Goal: Use online tool/utility: Utilize a website feature to perform a specific function

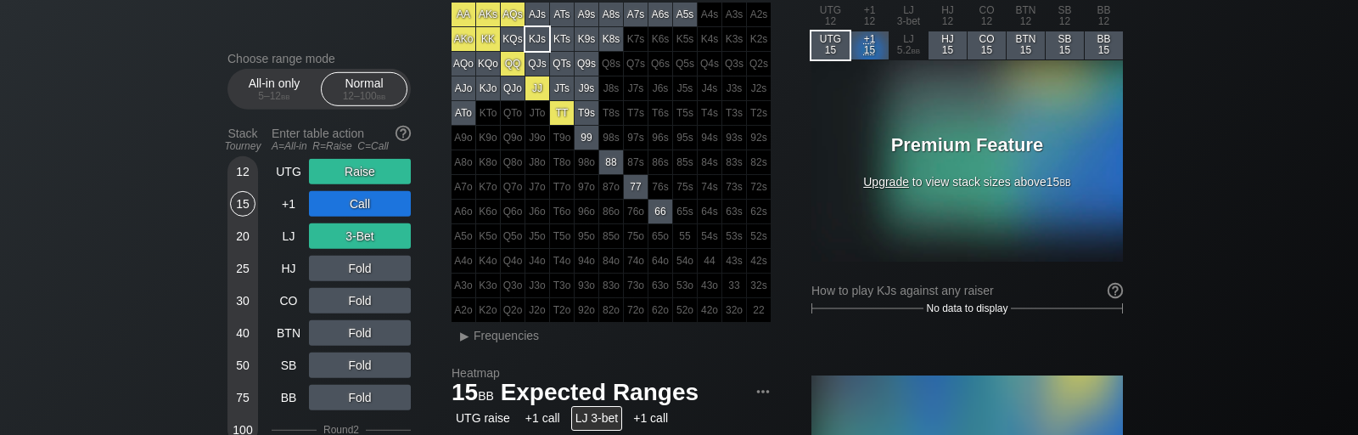
scroll to position [107, 0]
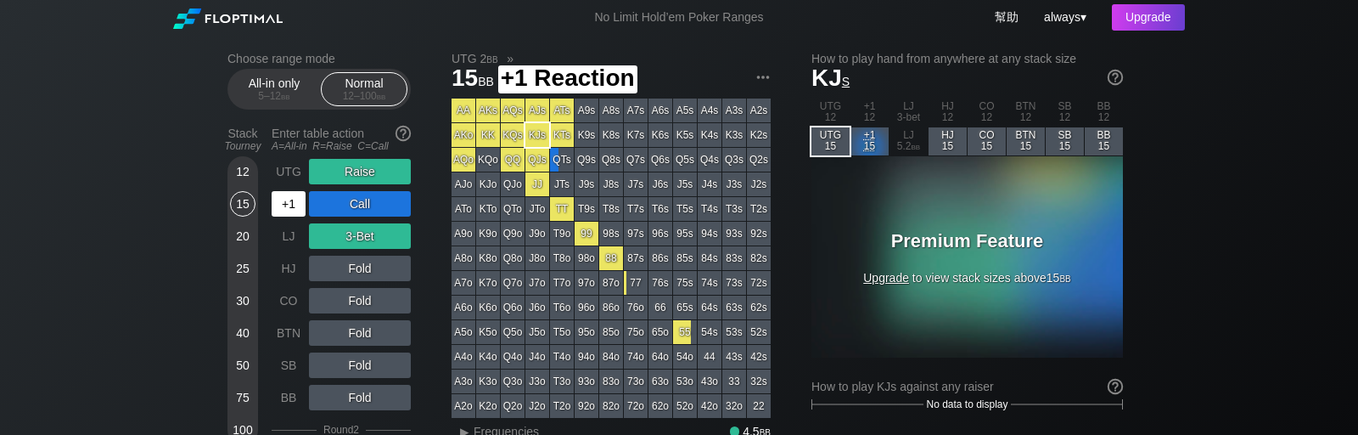
scroll to position [107, 0]
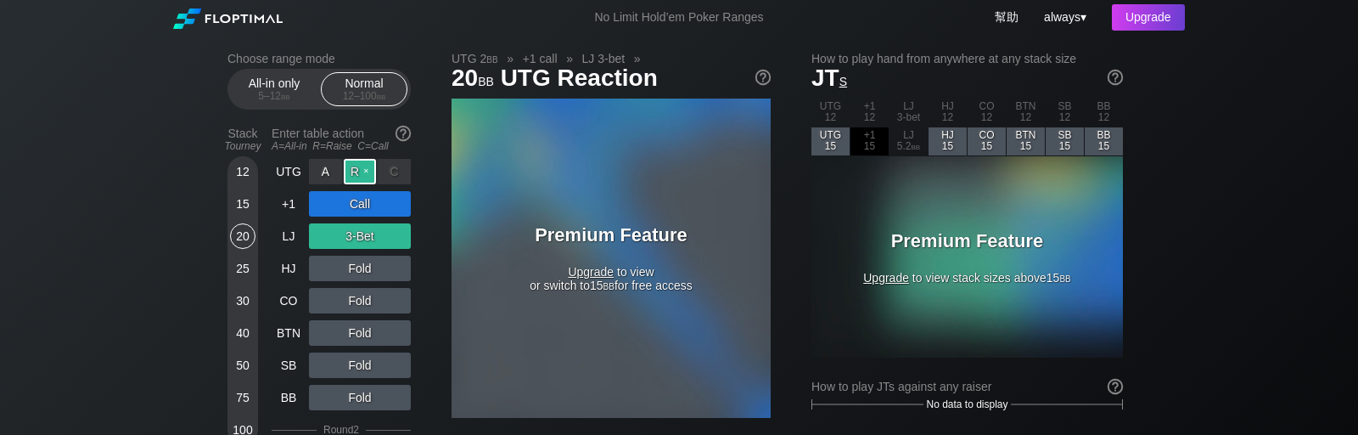
click at [350, 169] on div "R ✕" at bounding box center [360, 171] width 33 height 25
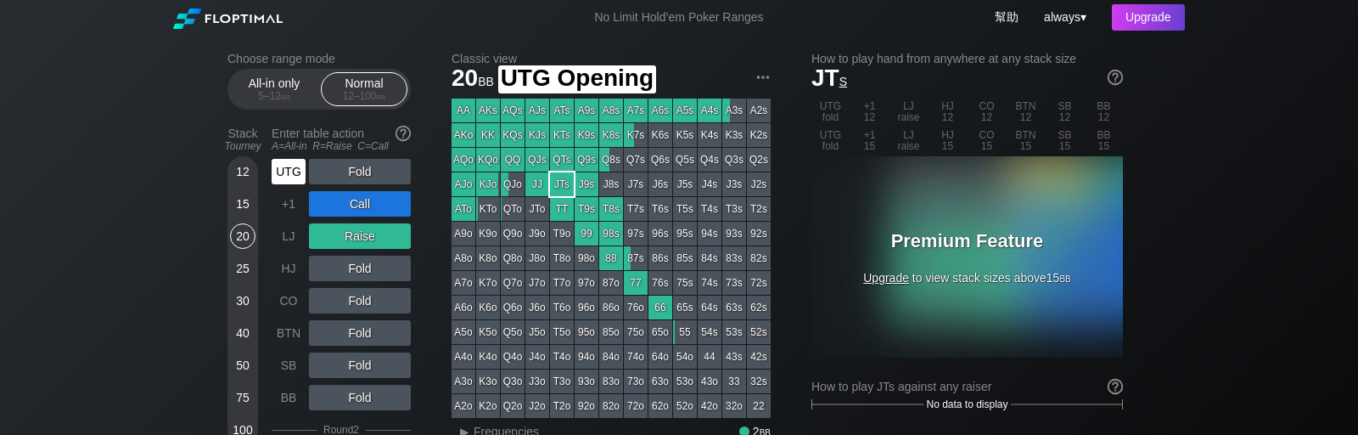
click at [296, 174] on div "UTG" at bounding box center [289, 171] width 34 height 25
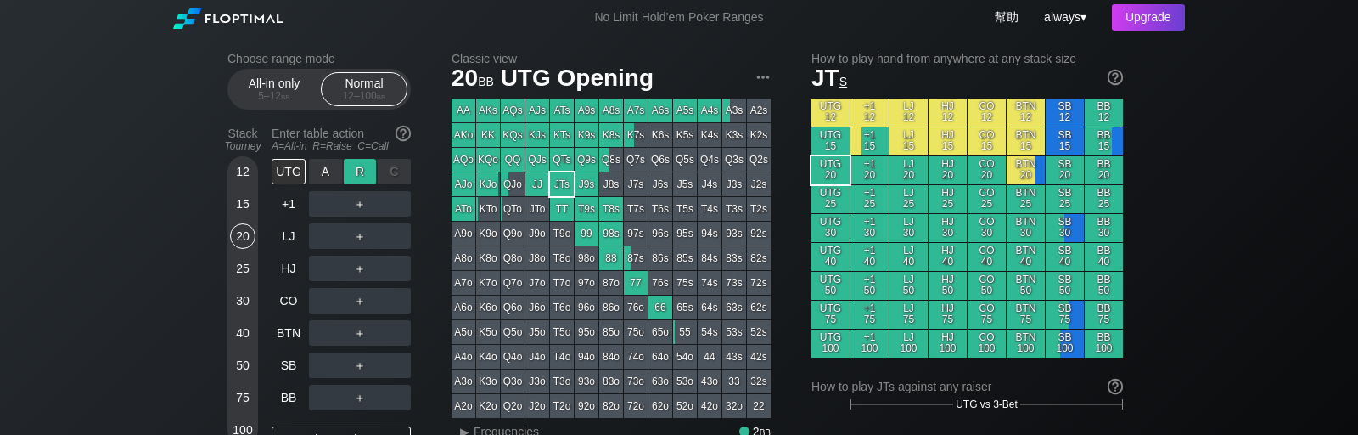
click at [356, 173] on div "R ✕" at bounding box center [360, 171] width 33 height 25
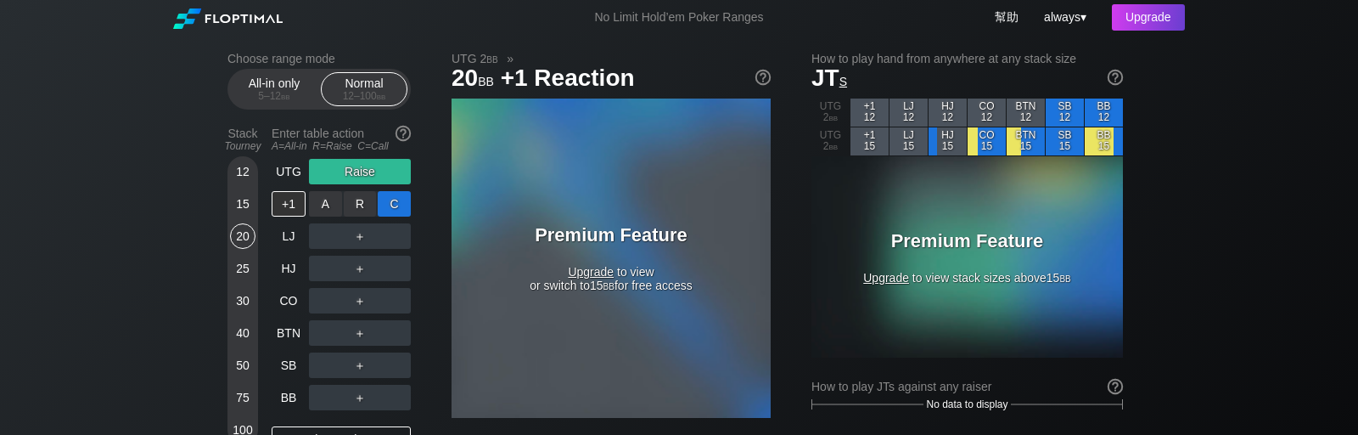
click at [390, 206] on div "C ✕" at bounding box center [394, 203] width 33 height 25
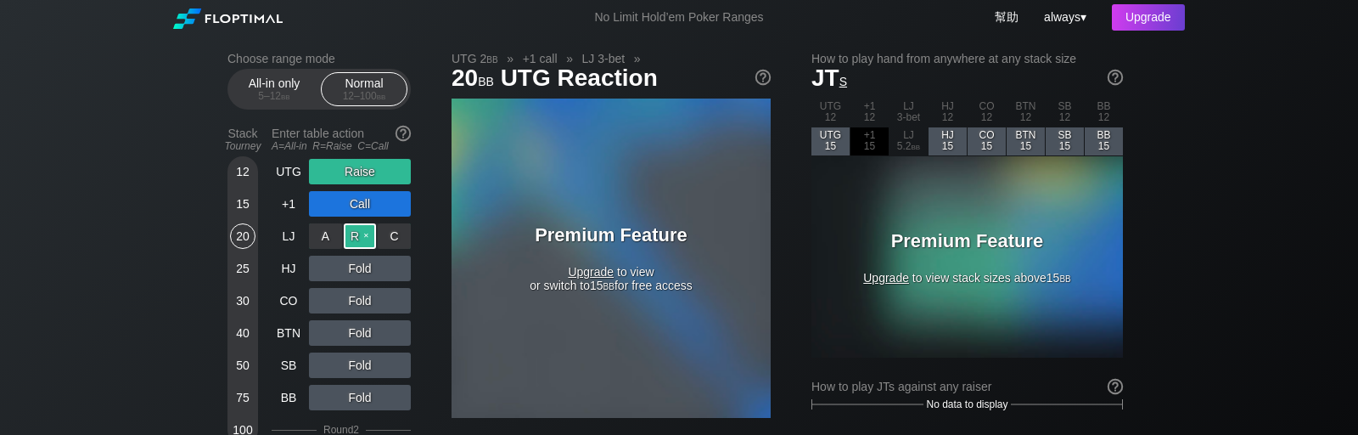
click at [360, 235] on div "R ✕" at bounding box center [360, 235] width 33 height 25
click at [322, 269] on div "A ✕" at bounding box center [325, 267] width 33 height 25
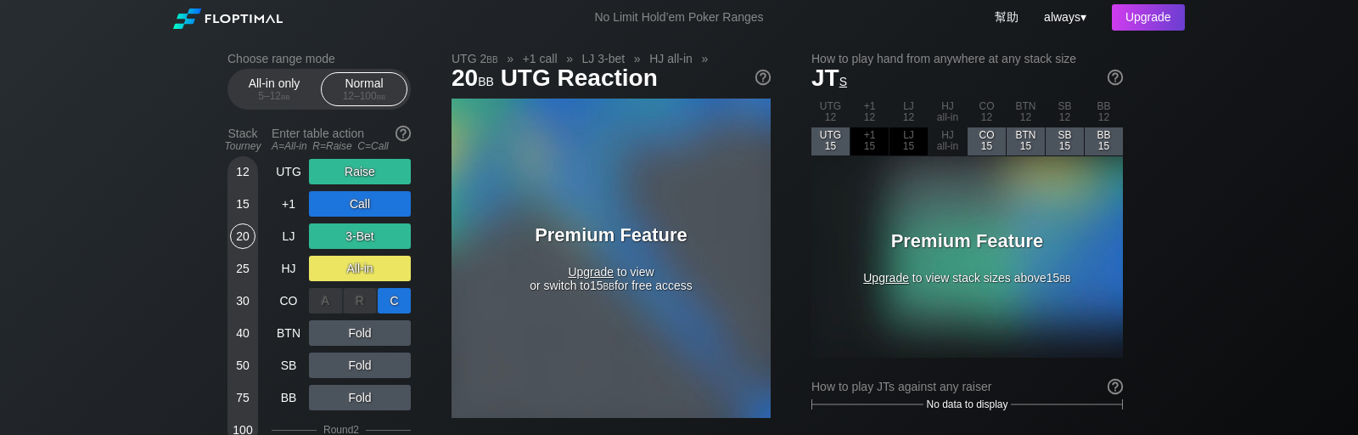
click at [385, 304] on div "C ✕" at bounding box center [394, 300] width 33 height 25
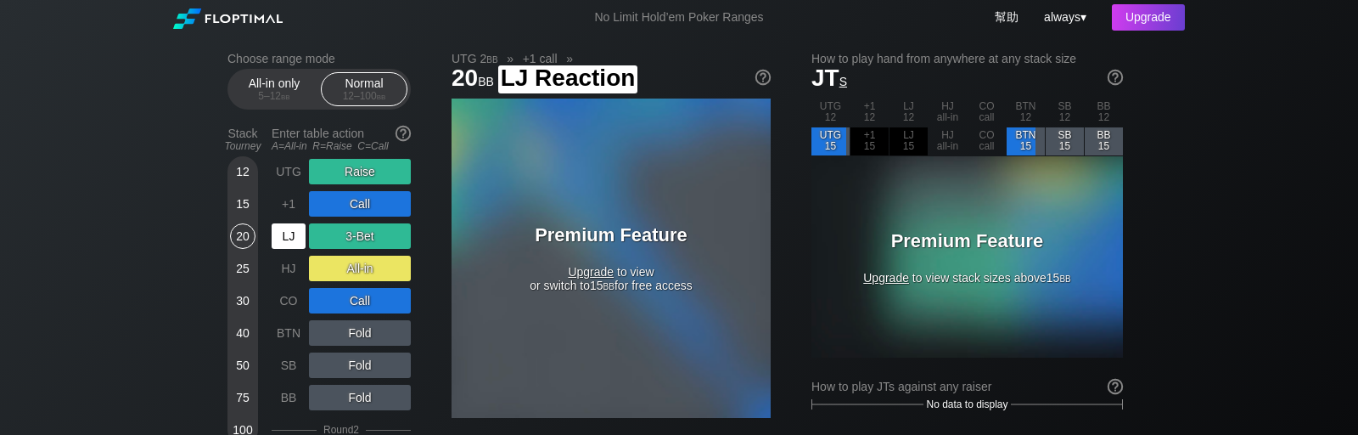
click at [285, 239] on div "LJ" at bounding box center [289, 235] width 34 height 25
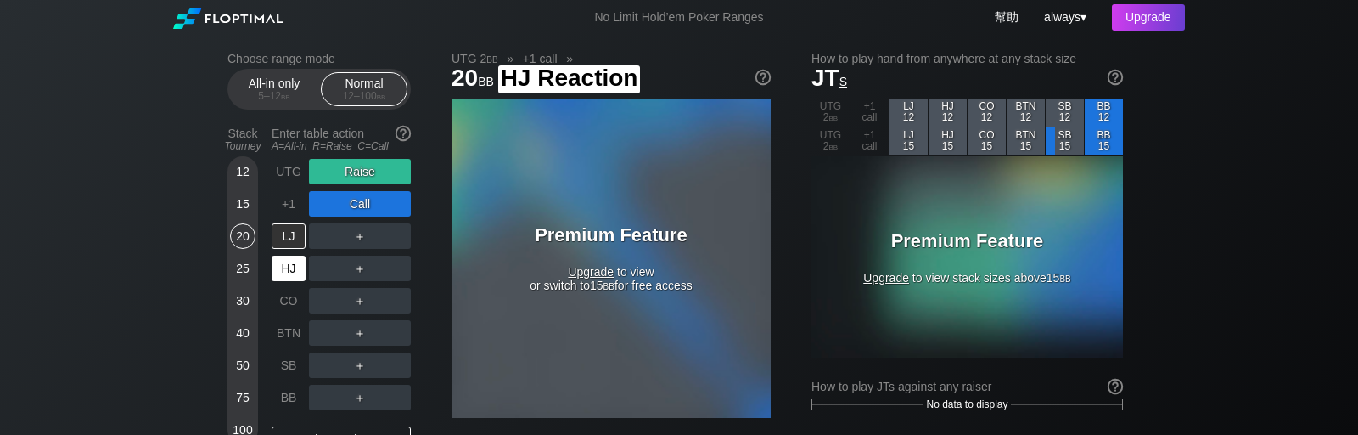
click at [285, 266] on div "HJ" at bounding box center [289, 267] width 34 height 25
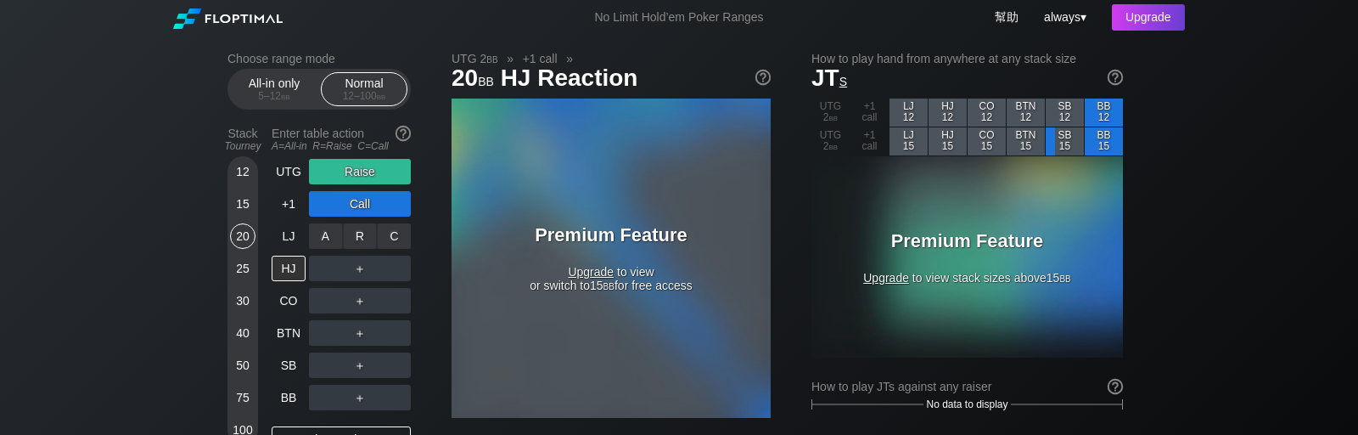
click at [351, 239] on div "R ✕" at bounding box center [360, 235] width 33 height 25
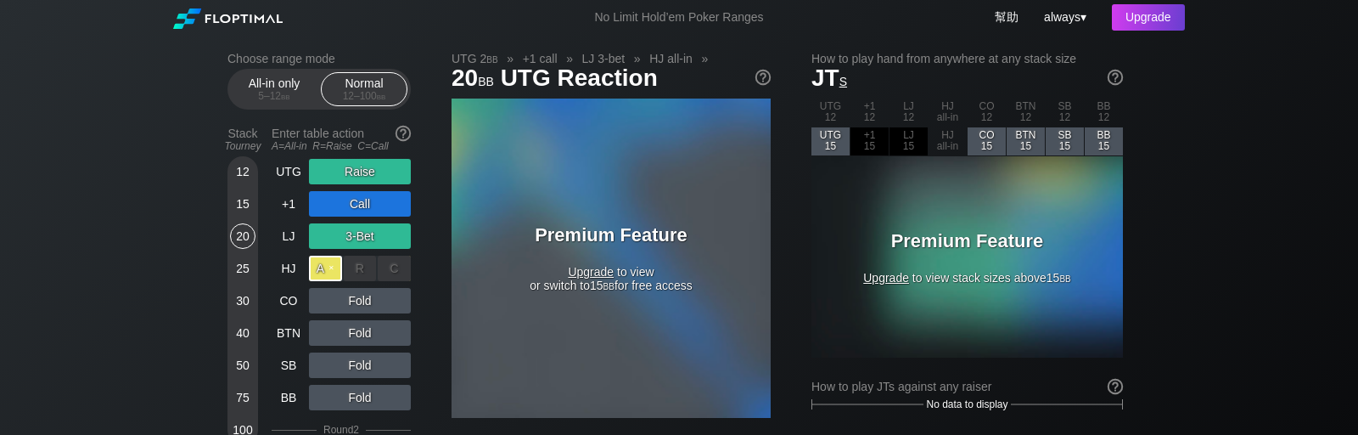
click at [330, 271] on div "A ✕" at bounding box center [325, 267] width 33 height 25
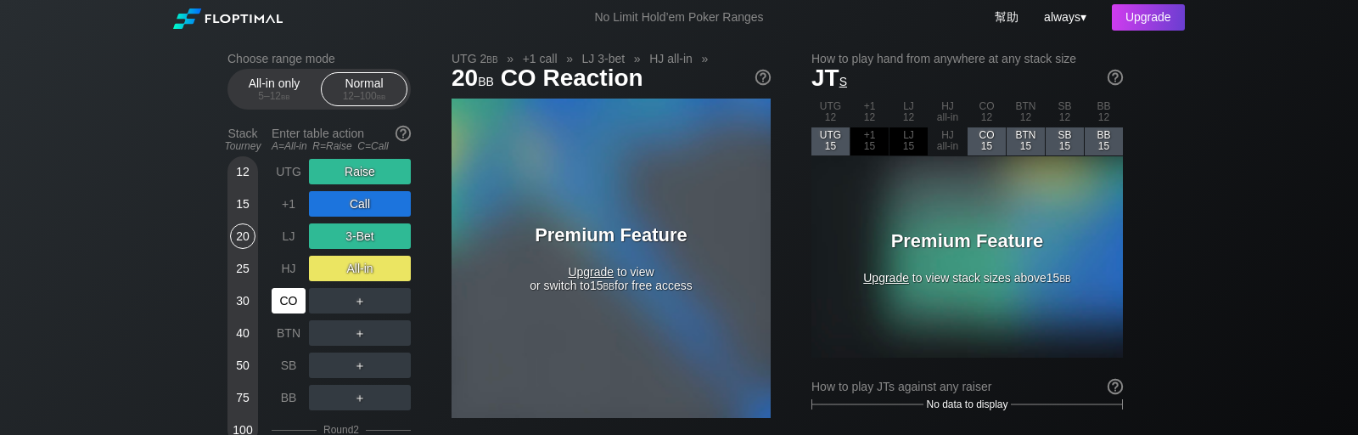
click at [287, 302] on div "CO" at bounding box center [289, 300] width 34 height 25
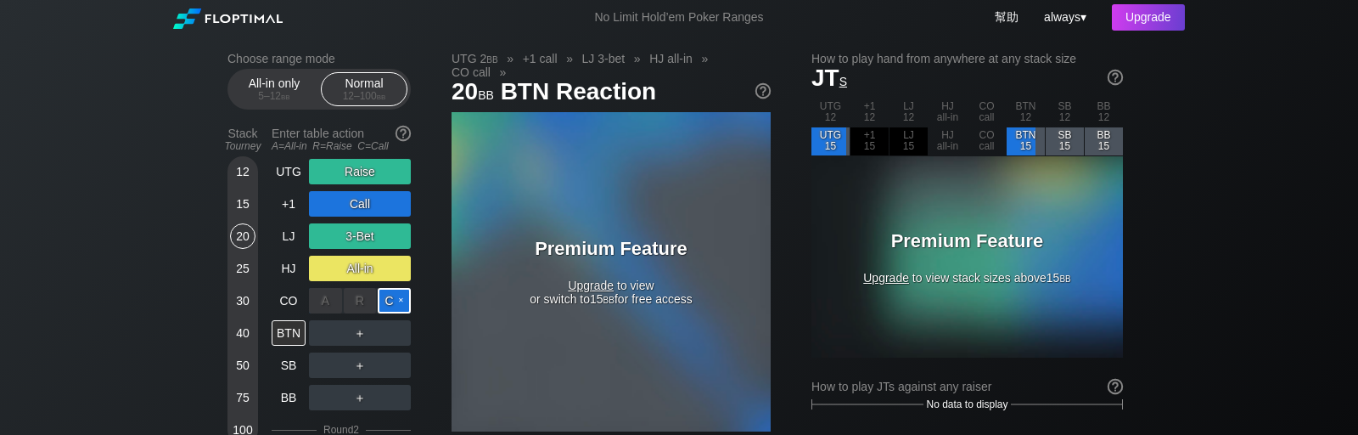
click at [395, 301] on div "C ✕" at bounding box center [394, 300] width 33 height 25
click at [241, 330] on div "40" at bounding box center [242, 332] width 25 height 25
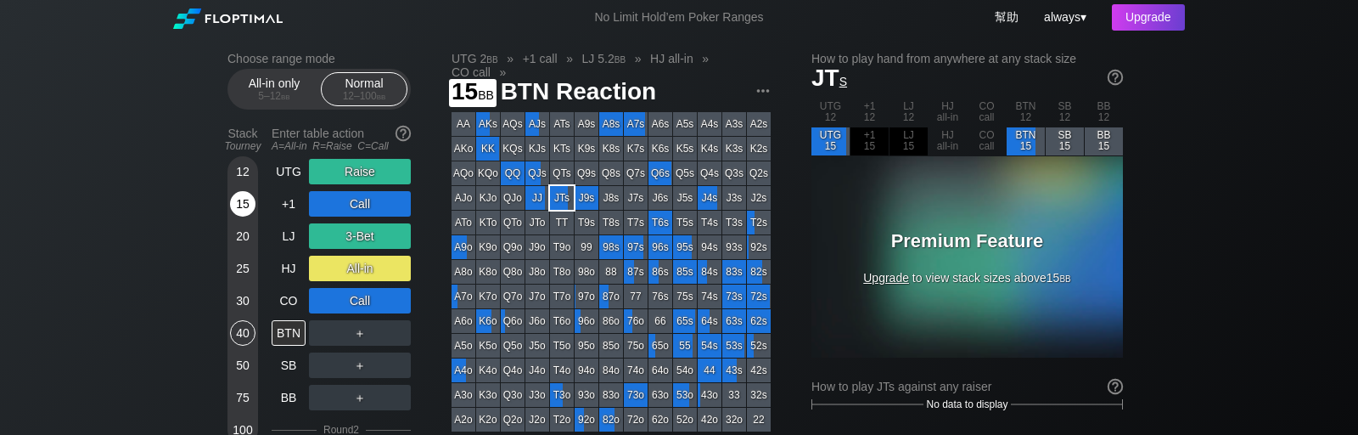
click at [248, 199] on div "15" at bounding box center [242, 203] width 25 height 25
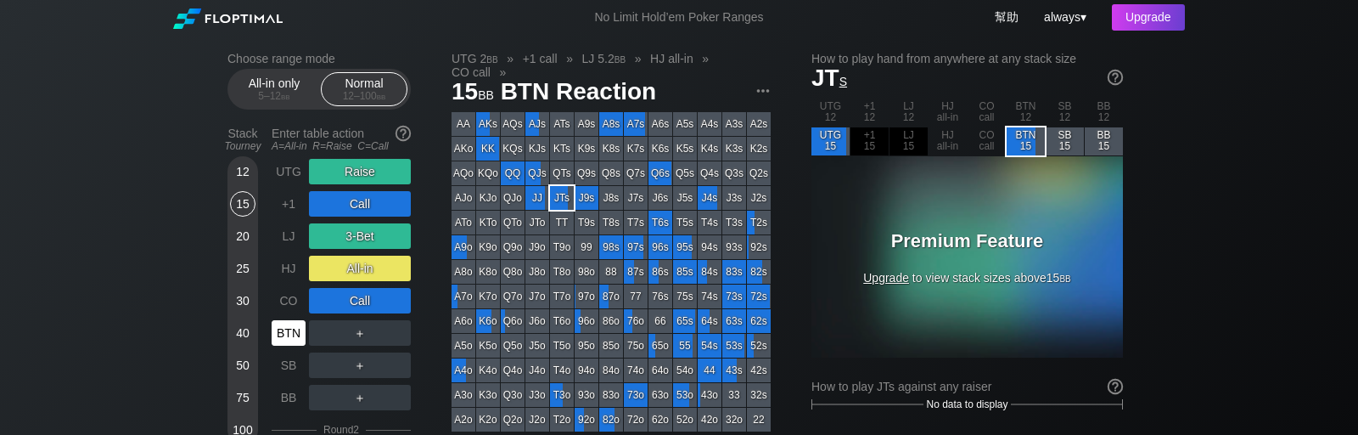
click at [290, 336] on div "BTN" at bounding box center [289, 332] width 34 height 25
click at [287, 334] on div "BTN" at bounding box center [289, 332] width 34 height 25
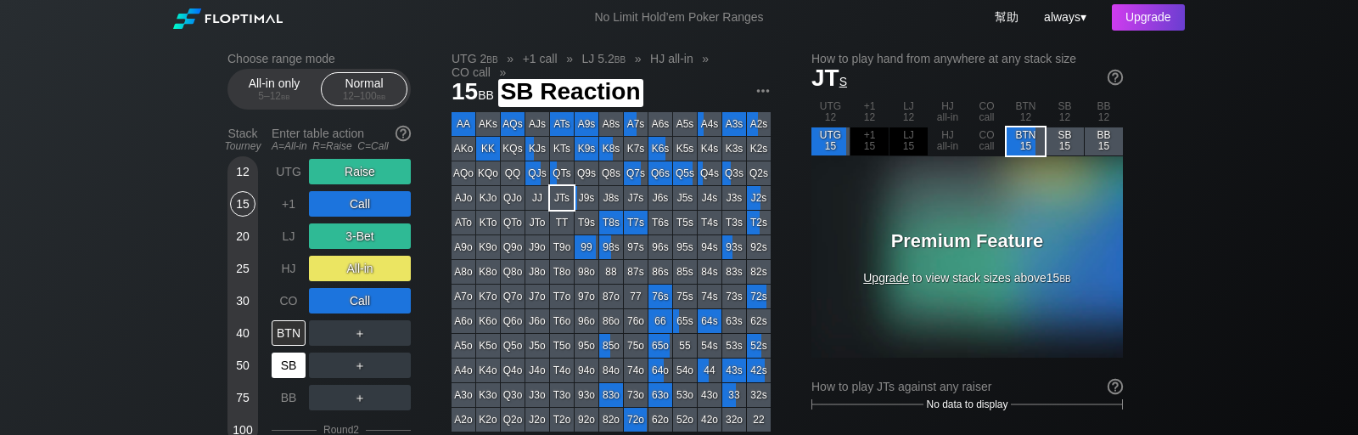
click at [291, 360] on div "SB" at bounding box center [289, 364] width 34 height 25
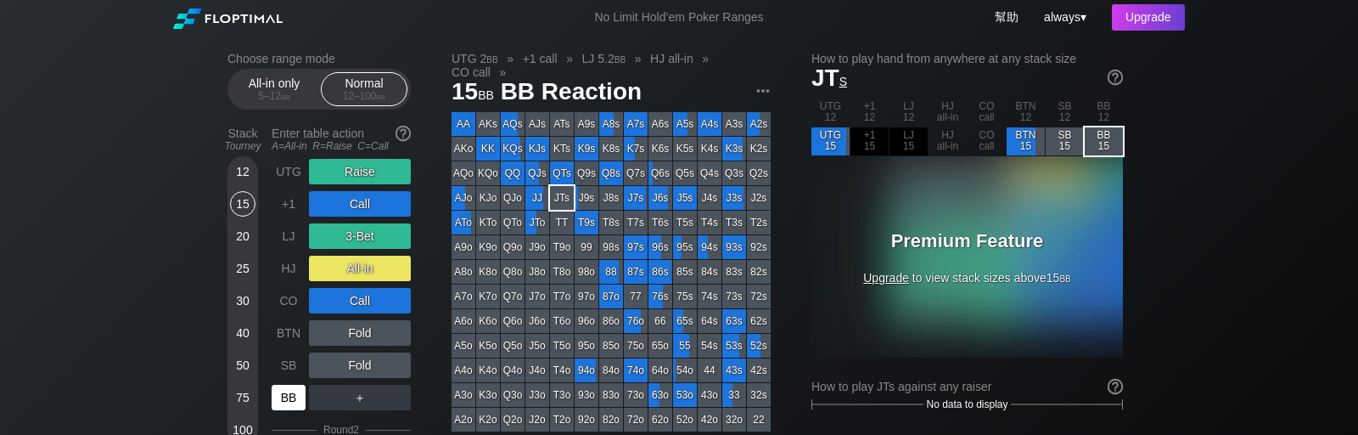
click at [284, 395] on div "BB" at bounding box center [289, 397] width 34 height 25
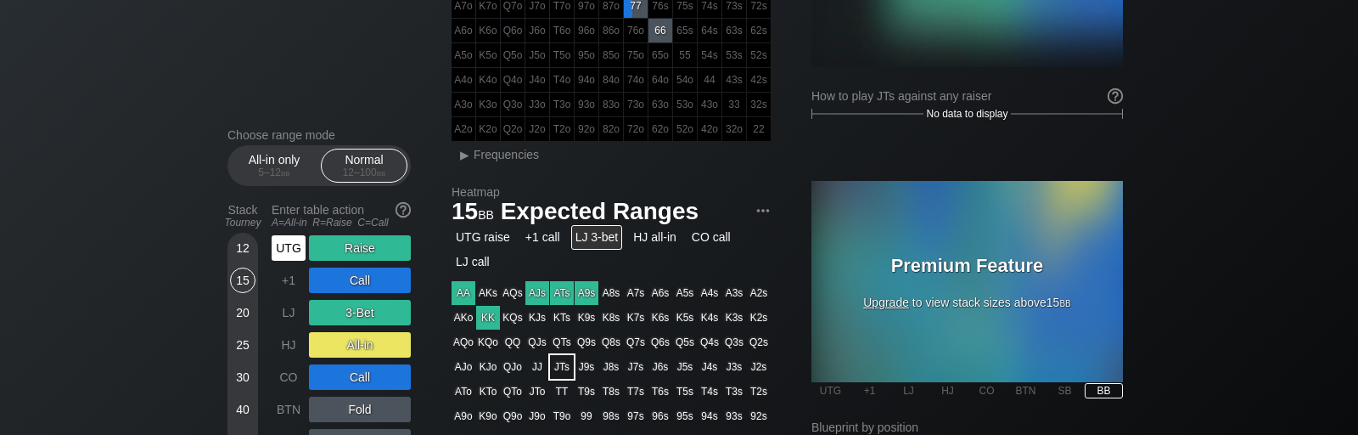
scroll to position [428, 0]
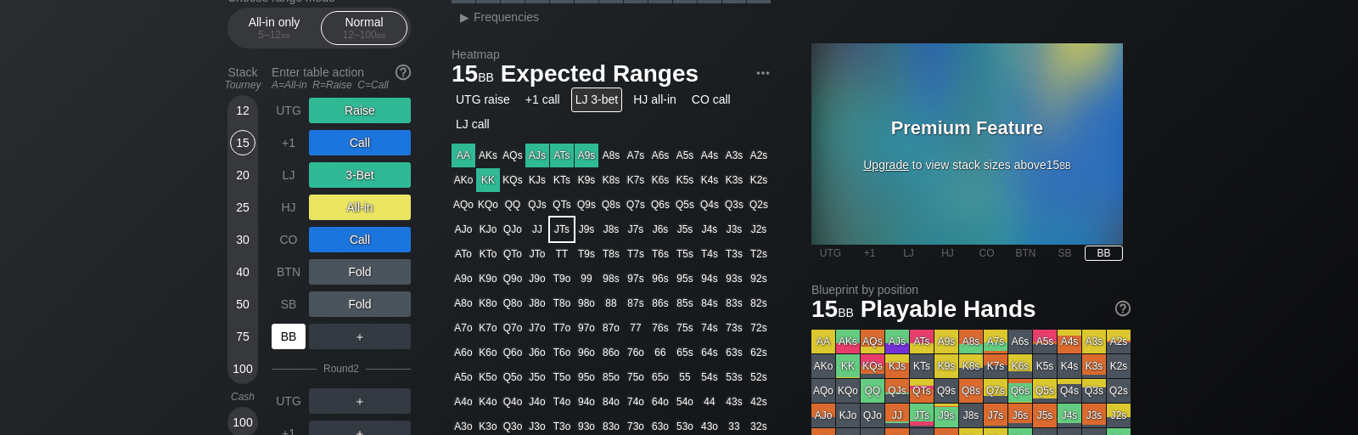
click at [293, 340] on div "BB" at bounding box center [289, 335] width 34 height 25
click at [418, 363] on div "Choose range mode All-in only 5 – 12 bb Normal 12 – 100 bb Stack Tourney Enter …" at bounding box center [332, 341] width 211 height 700
click at [282, 335] on div "BB" at bounding box center [289, 335] width 34 height 25
click at [285, 329] on div "BB" at bounding box center [289, 335] width 34 height 25
click at [295, 337] on div "BB" at bounding box center [289, 335] width 34 height 25
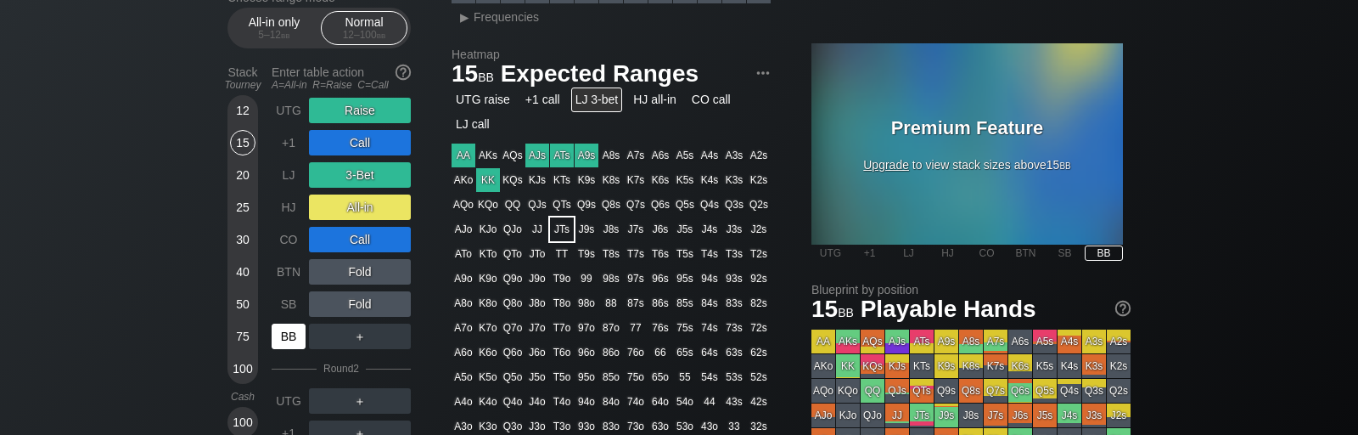
click at [291, 335] on div "BB" at bounding box center [289, 335] width 34 height 25
click at [286, 343] on div "BB" at bounding box center [289, 335] width 34 height 25
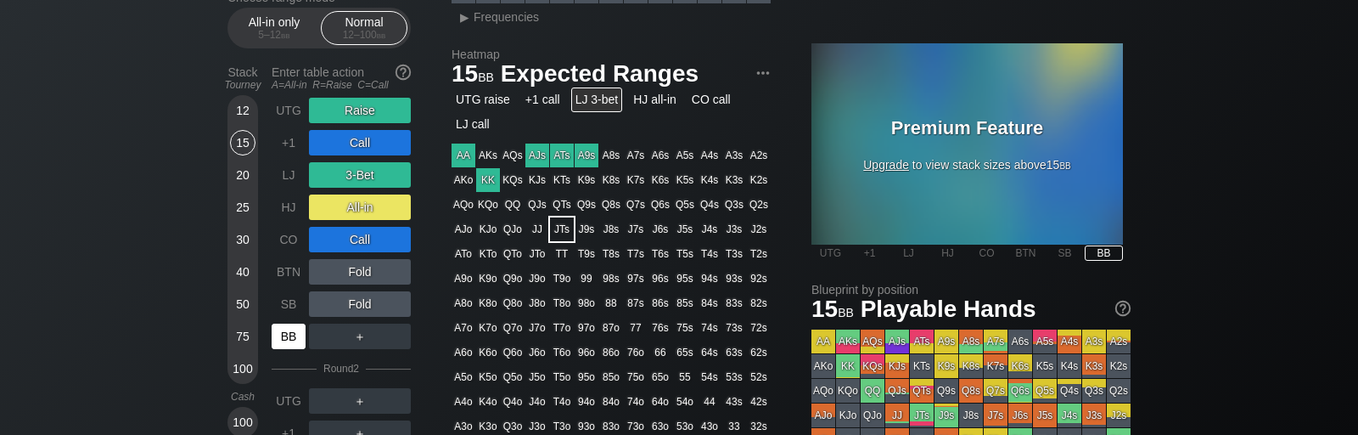
click at [286, 343] on div "BB" at bounding box center [289, 335] width 34 height 25
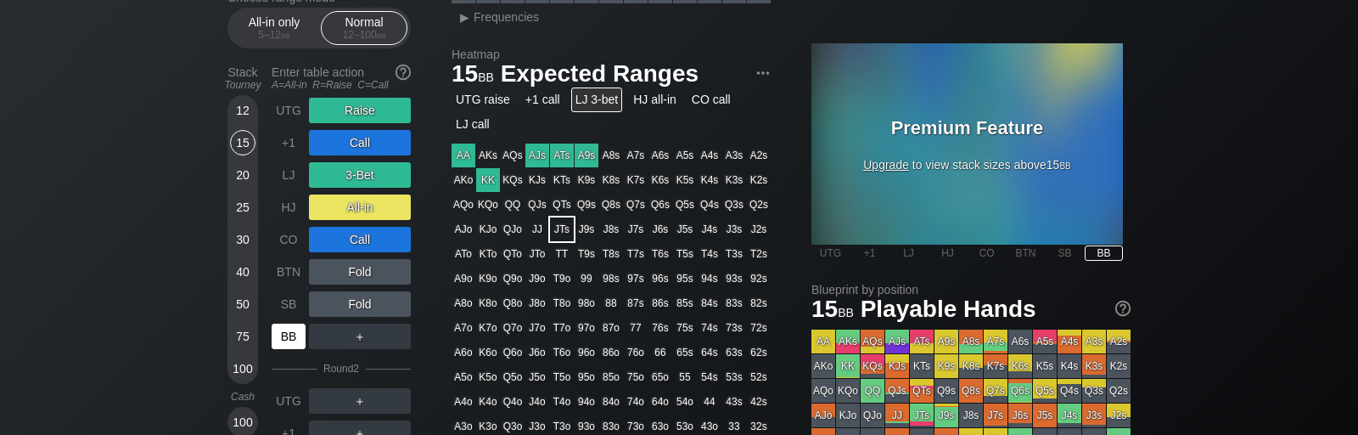
click at [283, 332] on div "BB" at bounding box center [289, 335] width 34 height 25
click at [293, 334] on div "BB" at bounding box center [289, 335] width 34 height 25
click at [401, 330] on div "C ✕" at bounding box center [394, 335] width 33 height 25
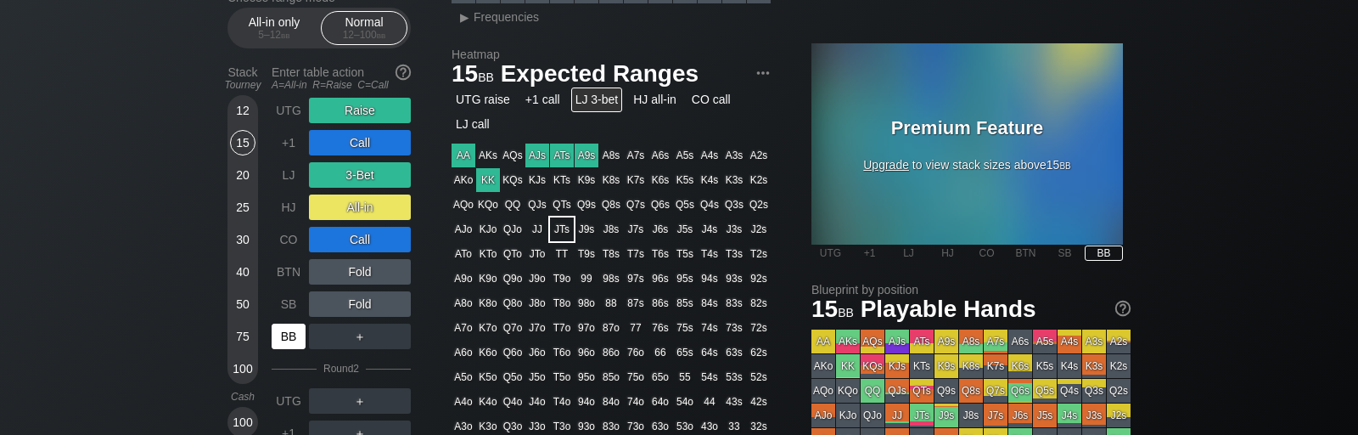
click at [289, 340] on div "BB" at bounding box center [289, 335] width 34 height 25
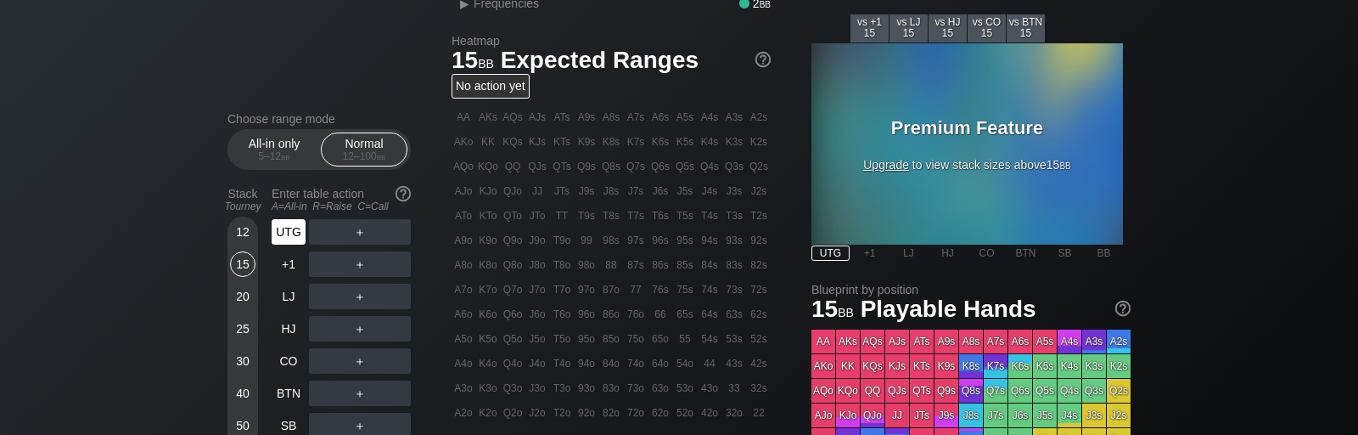
click at [283, 114] on section "Choose range mode All-in only 5 – 12 bb Normal 12 – 100 bb Stack Tourney Enter …" at bounding box center [318, 390] width 183 height 557
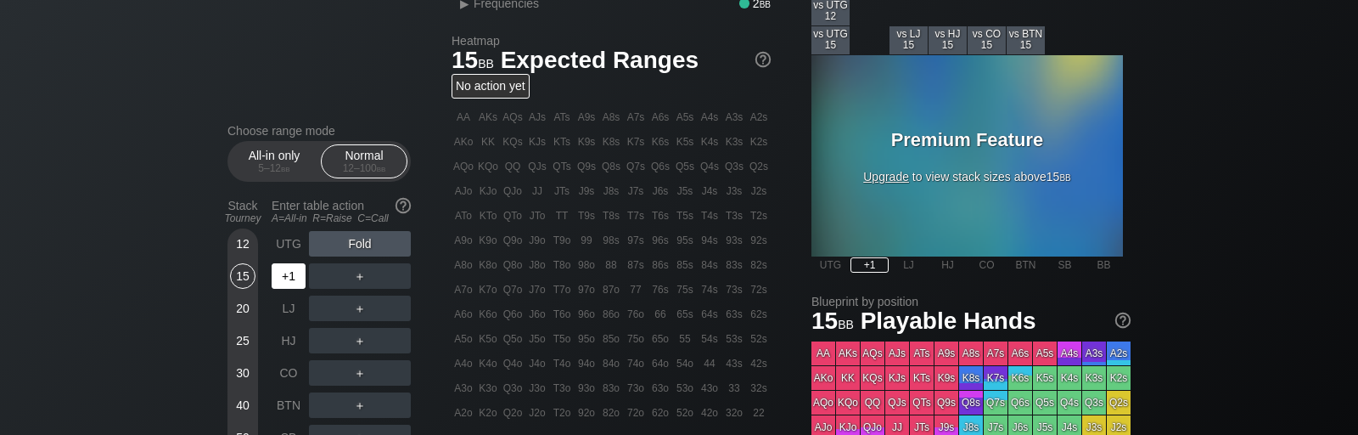
click at [291, 265] on div "+1" at bounding box center [289, 275] width 34 height 25
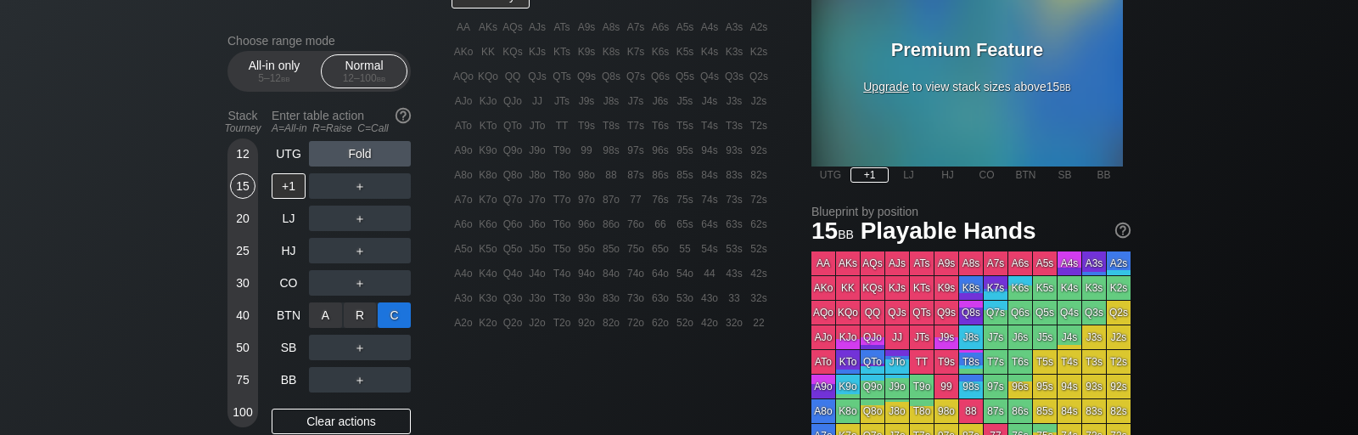
scroll to position [535, 0]
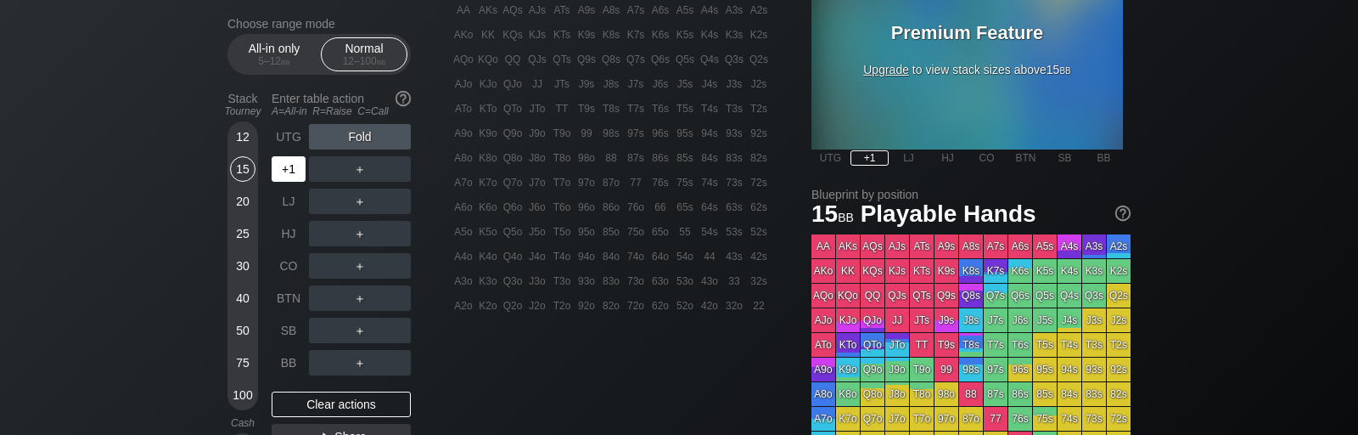
click at [326, 174] on div "UTG Fold +1 ＋ LJ ＋ HJ ＋ CO ＋ BTN ＋ SB ＋ BB ＋" at bounding box center [341, 249] width 139 height 251
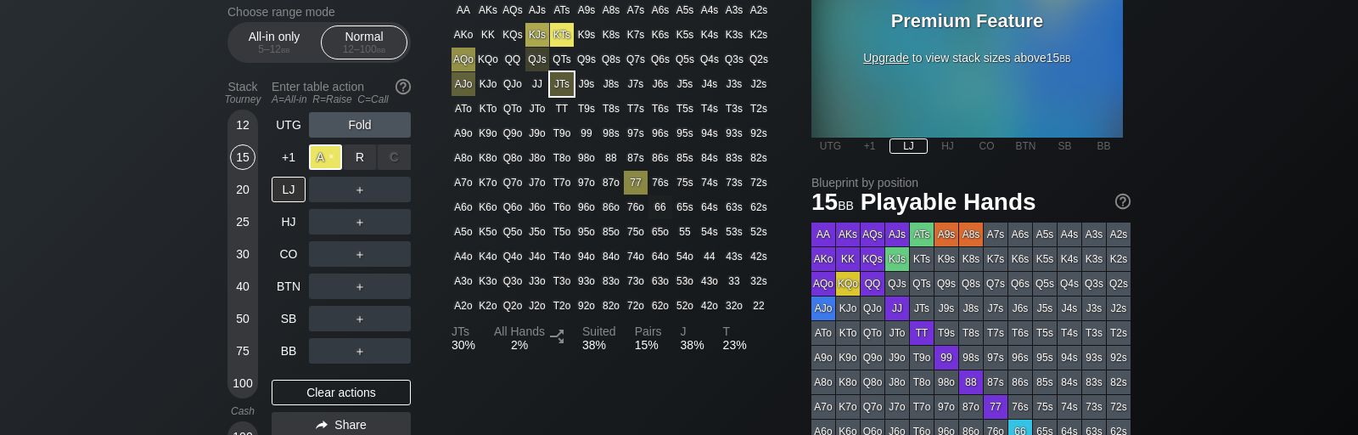
click at [330, 156] on div "A ✕" at bounding box center [325, 156] width 33 height 25
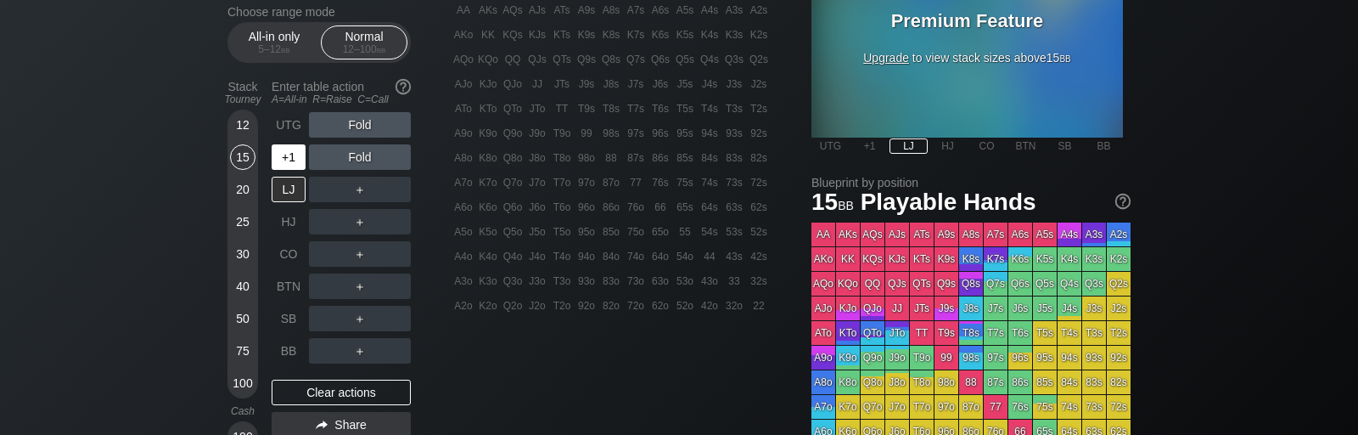
click at [289, 161] on div "+1" at bounding box center [289, 156] width 34 height 25
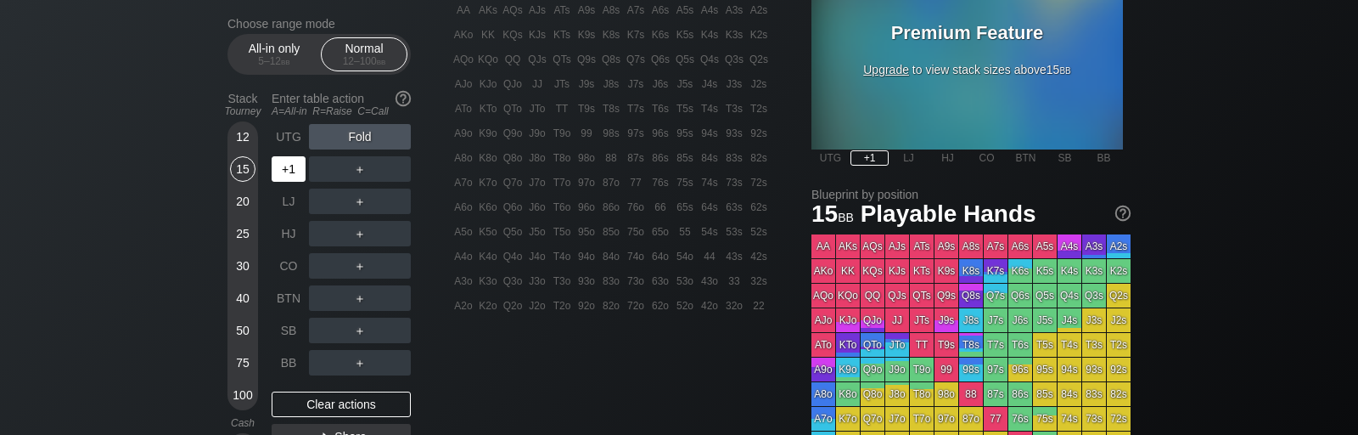
click at [290, 172] on div "+1" at bounding box center [289, 168] width 34 height 25
drag, startPoint x: 423, startPoint y: 178, endPoint x: 409, endPoint y: 187, distance: 16.0
click at [423, 178] on div "Choose range mode All-in only 5 – 12 bb Normal 12 – 100 bb Stack Tourney Enter …" at bounding box center [332, 306] width 211 height 579
click at [358, 203] on div "UTG Fold +1 ＋ LJ A ✕ R ✕ C ✕ ＋ HJ ＋ CO ＋ BTN ＋ SB ＋ BB ＋" at bounding box center [341, 249] width 139 height 251
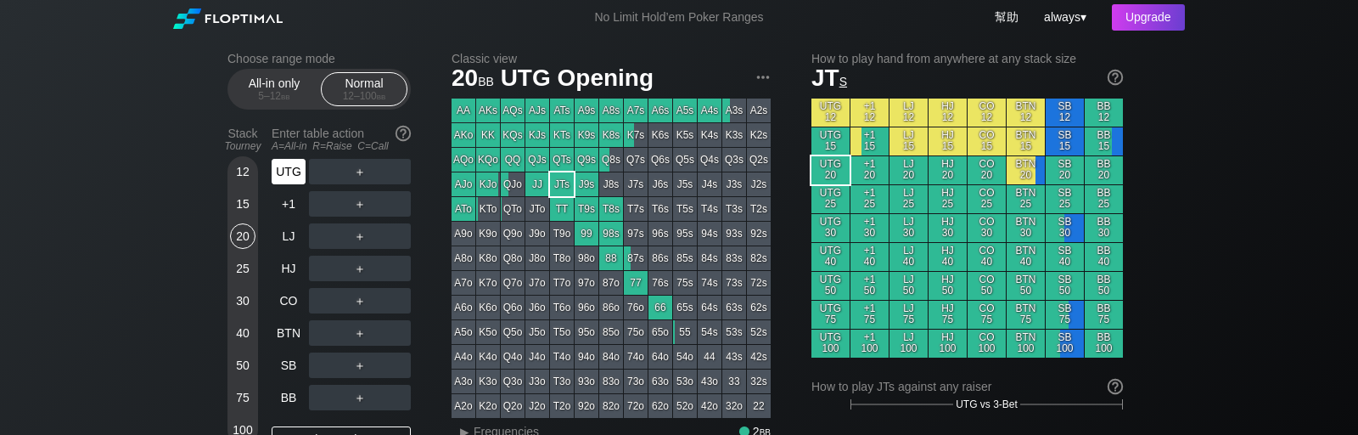
click at [286, 167] on div "UTG" at bounding box center [289, 171] width 34 height 25
click at [361, 205] on div "R ✕" at bounding box center [360, 203] width 33 height 25
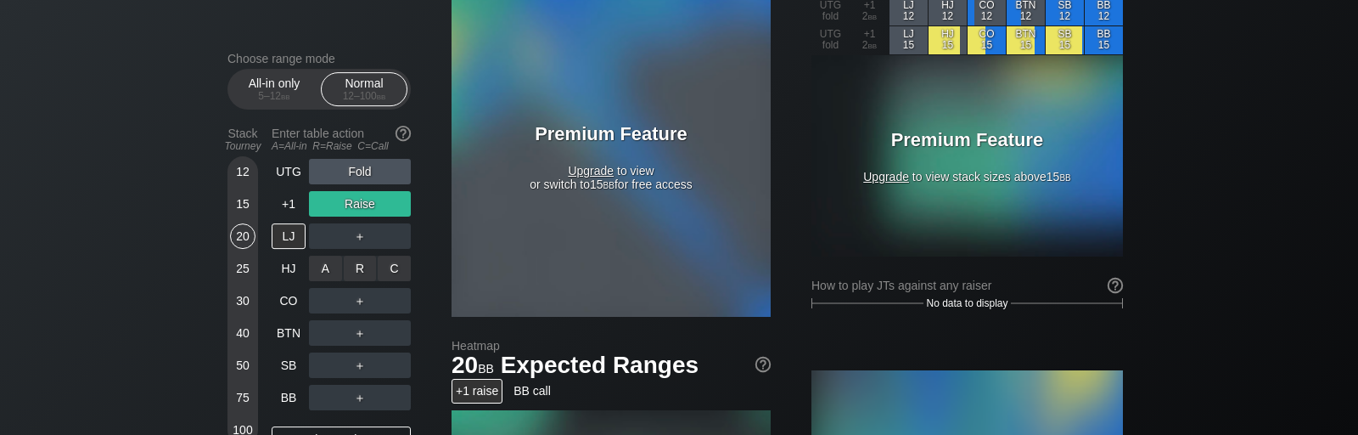
scroll to position [107, 0]
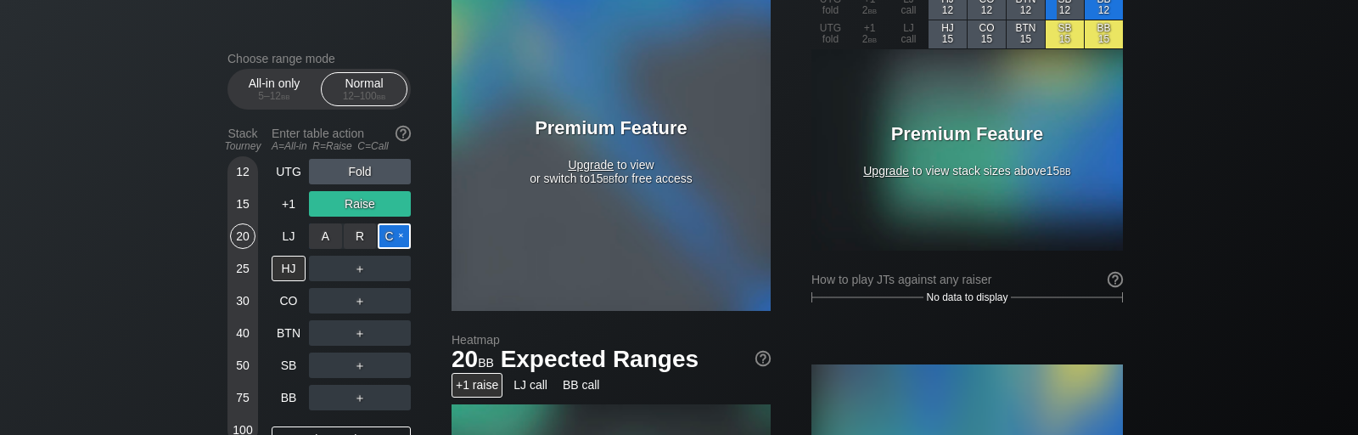
click at [391, 239] on div "C ✕" at bounding box center [394, 235] width 33 height 25
click at [286, 267] on div "HJ" at bounding box center [289, 267] width 34 height 25
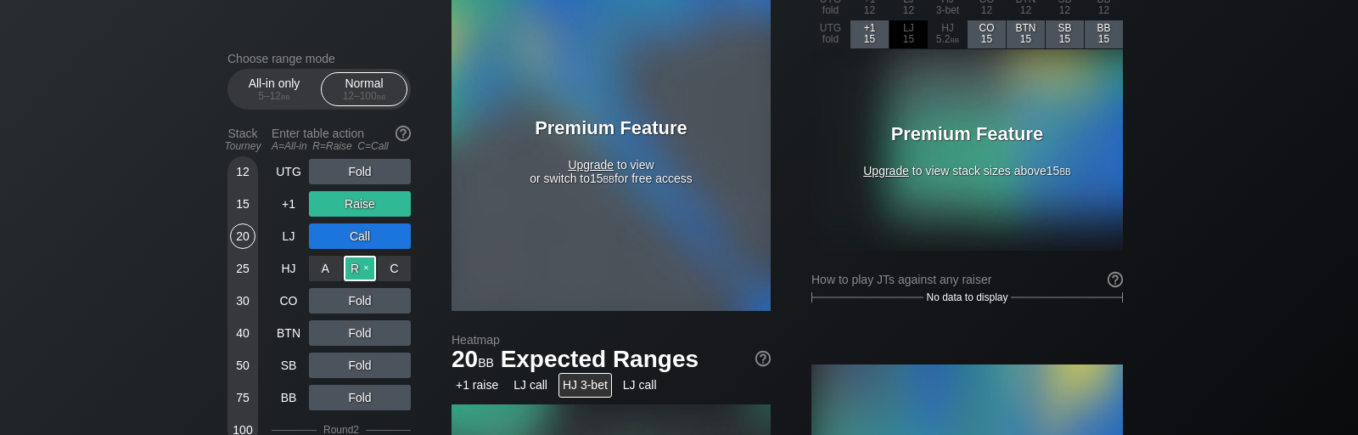
click at [354, 266] on div "R ✕" at bounding box center [360, 267] width 33 height 25
click at [330, 300] on div "A ✕" at bounding box center [325, 300] width 33 height 25
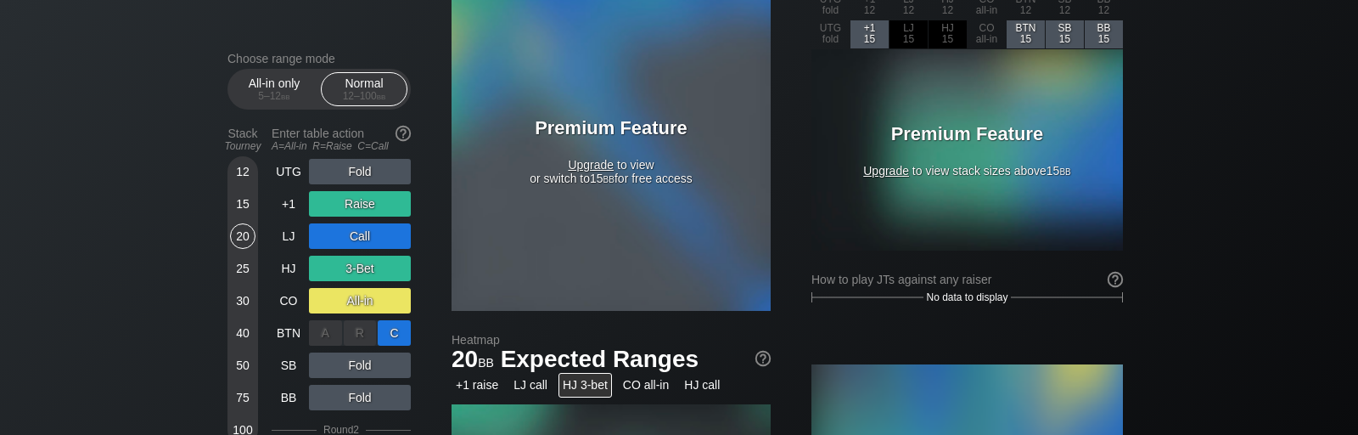
click at [399, 328] on div "C ✕" at bounding box center [394, 332] width 33 height 25
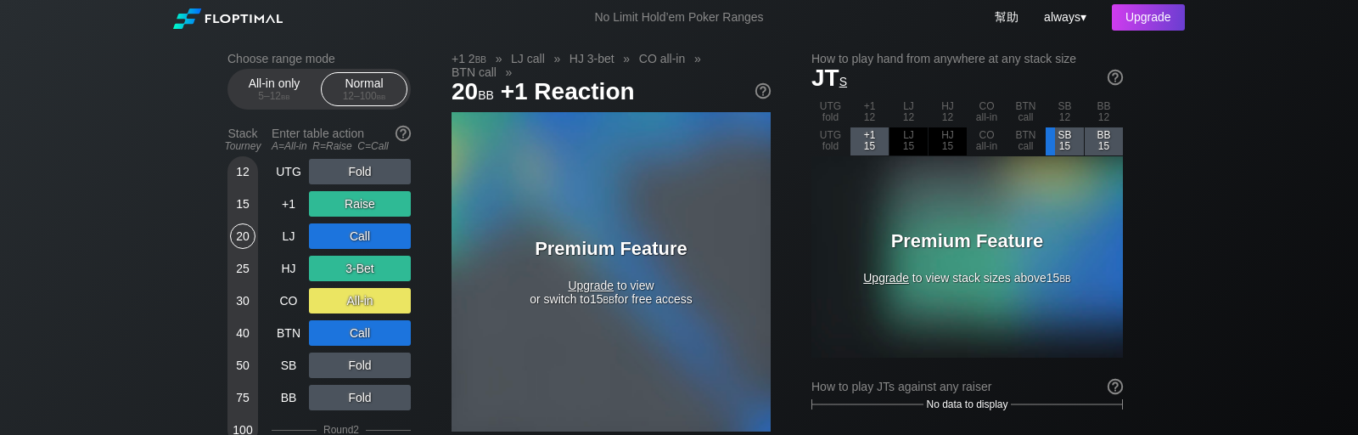
click at [591, 194] on div "Premium Feature Upgrade to view or switch to 15 bb for free access" at bounding box center [611, 271] width 319 height 319
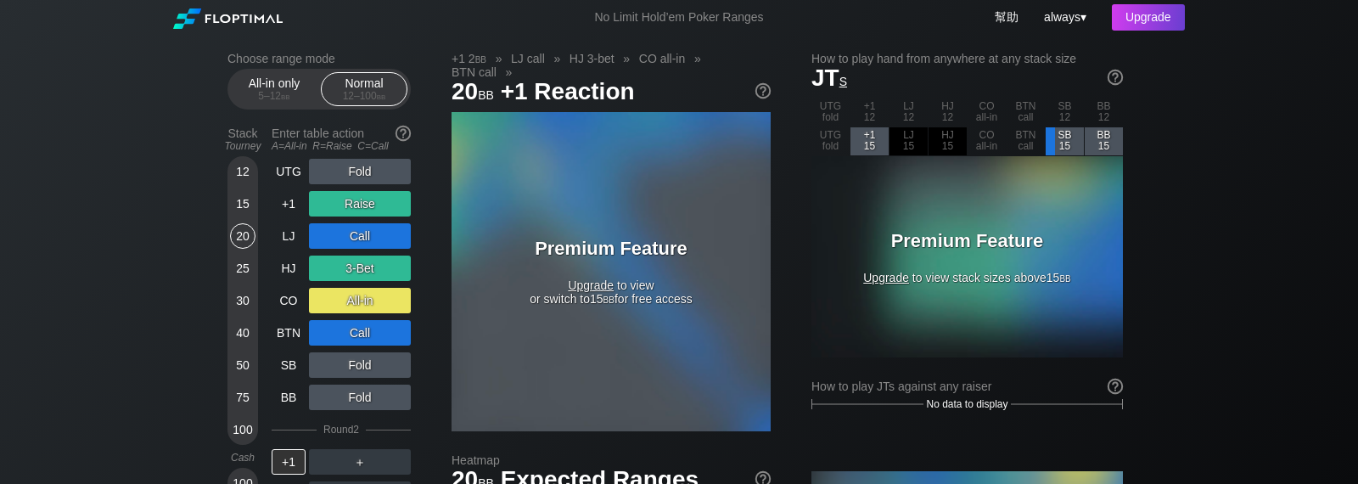
click at [570, 337] on div "Premium Feature Upgrade to view or switch to 15 bb for free access" at bounding box center [611, 271] width 319 height 319
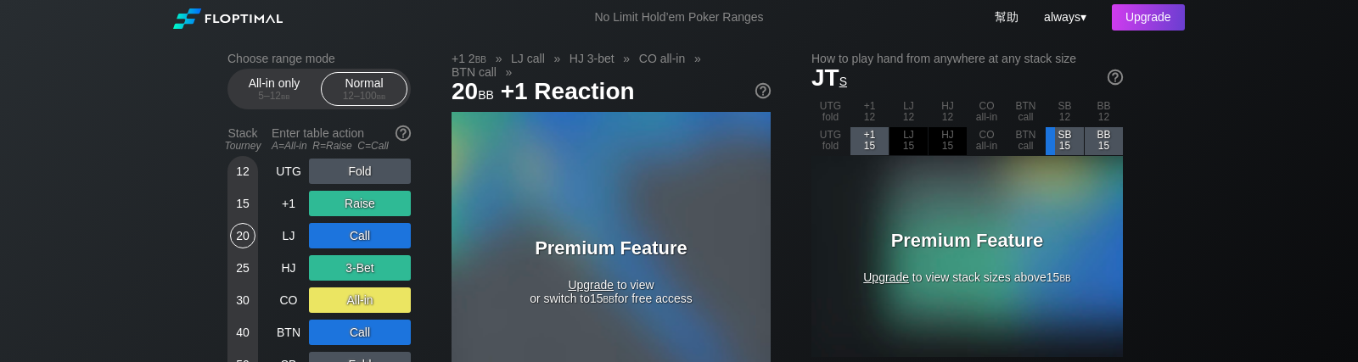
click at [575, 167] on div "Premium Feature Upgrade to view or switch to 15 bb for free access" at bounding box center [611, 271] width 319 height 319
drag, startPoint x: 536, startPoint y: 247, endPoint x: 632, endPoint y: 244, distance: 95.1
click at [632, 244] on h3 "Premium Feature" at bounding box center [611, 249] width 212 height 22
click at [610, 245] on h3 "Premium Feature" at bounding box center [611, 249] width 212 height 22
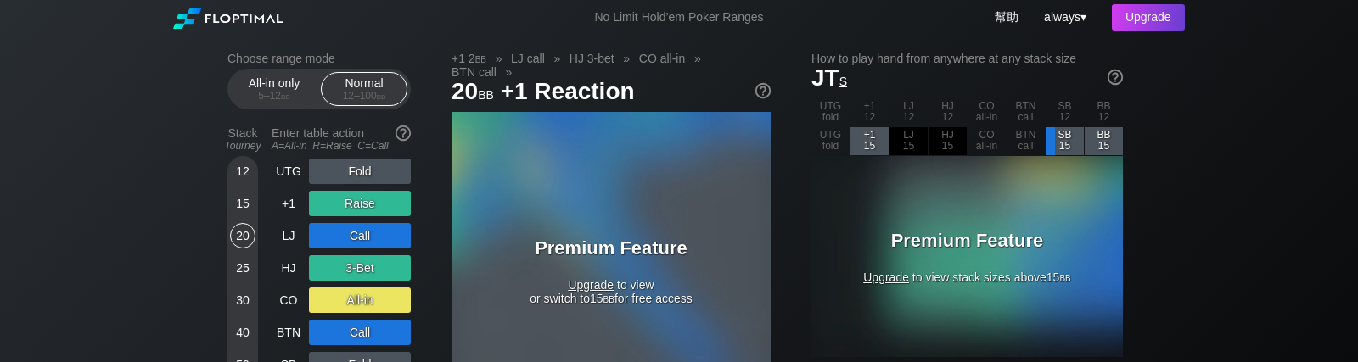
click at [610, 245] on h3 "Premium Feature" at bounding box center [611, 249] width 212 height 22
drag, startPoint x: 530, startPoint y: 245, endPoint x: 659, endPoint y: 253, distance: 129.2
click at [643, 254] on h3 "Premium Feature" at bounding box center [611, 249] width 212 height 22
click at [665, 250] on h3 "Premium Feature" at bounding box center [611, 249] width 212 height 22
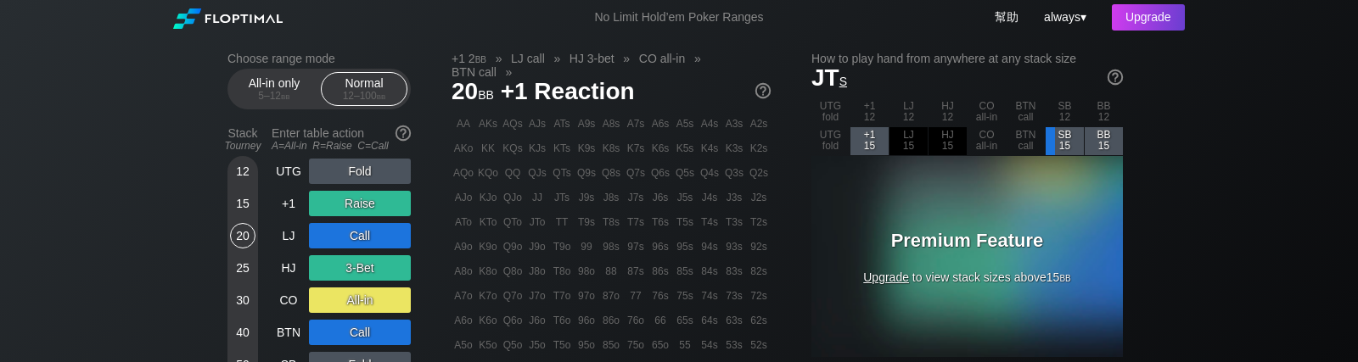
click at [538, 186] on div "AA AKs AQs AJs ATs A9s A8s A7s A6s A5s A4s A3s A2s AKo KK KQs KJs KTs K9s K8s K…" at bounding box center [611, 271] width 319 height 319
click at [539, 173] on div "QJs" at bounding box center [537, 173] width 24 height 24
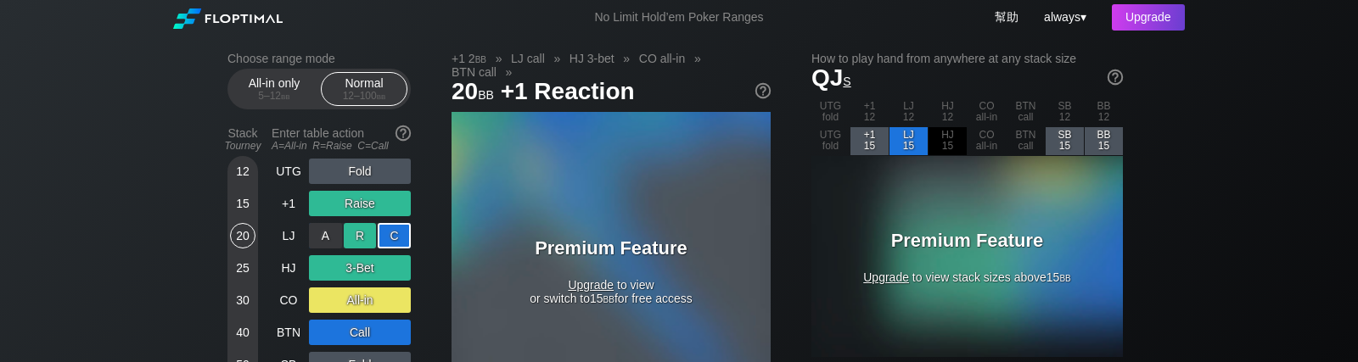
click at [359, 236] on div "R ✕" at bounding box center [360, 235] width 33 height 25
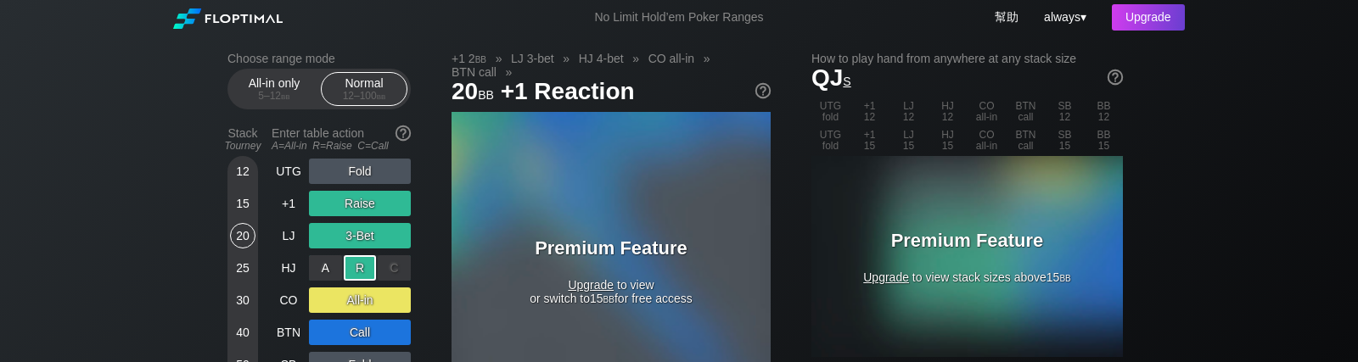
click at [395, 275] on div "C ✕" at bounding box center [394, 267] width 33 height 25
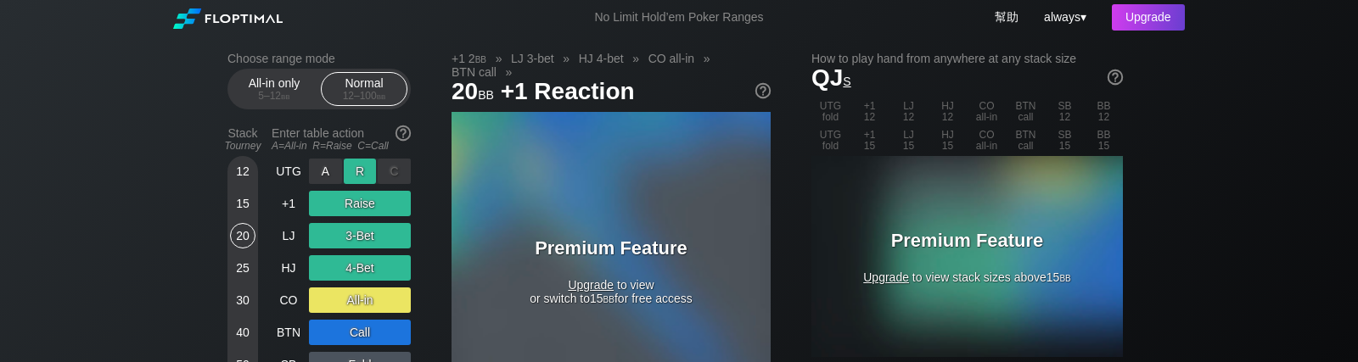
click at [353, 171] on div "R ✕" at bounding box center [360, 171] width 33 height 25
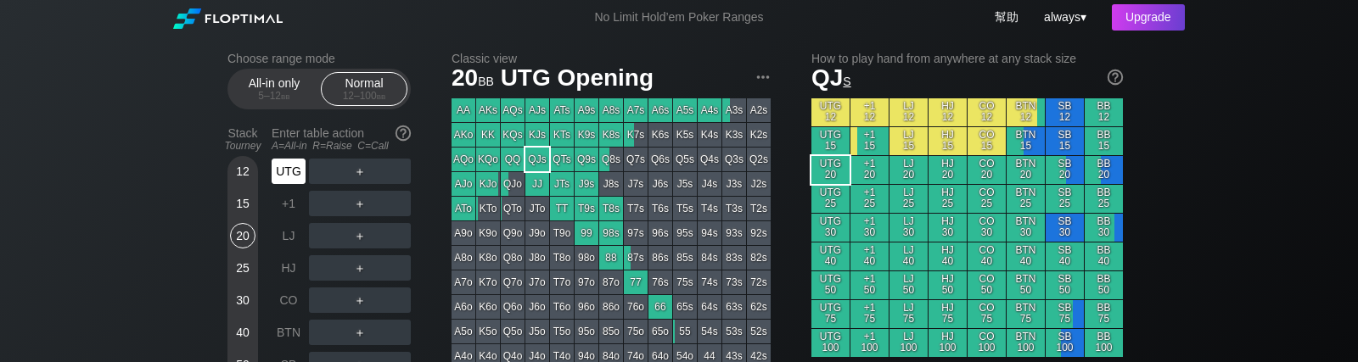
click at [292, 169] on div "UTG" at bounding box center [289, 171] width 34 height 25
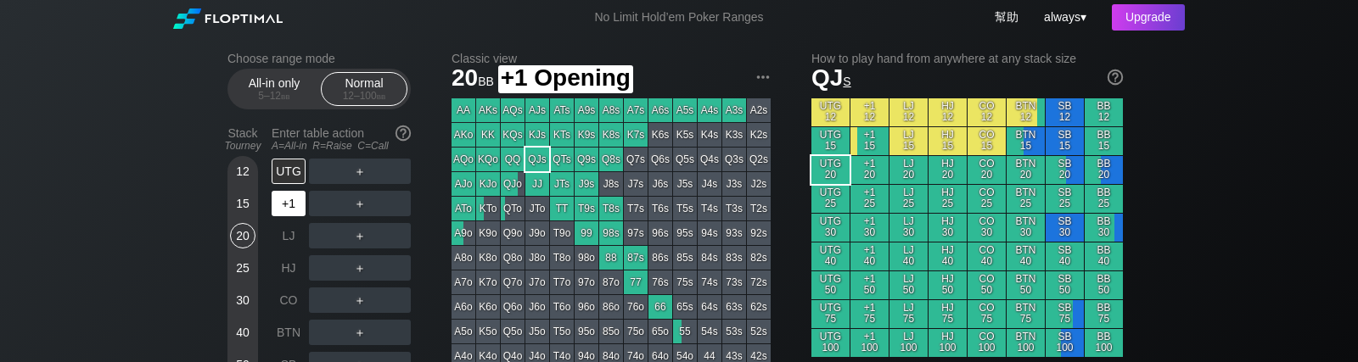
click at [286, 201] on div "+1" at bounding box center [289, 203] width 34 height 25
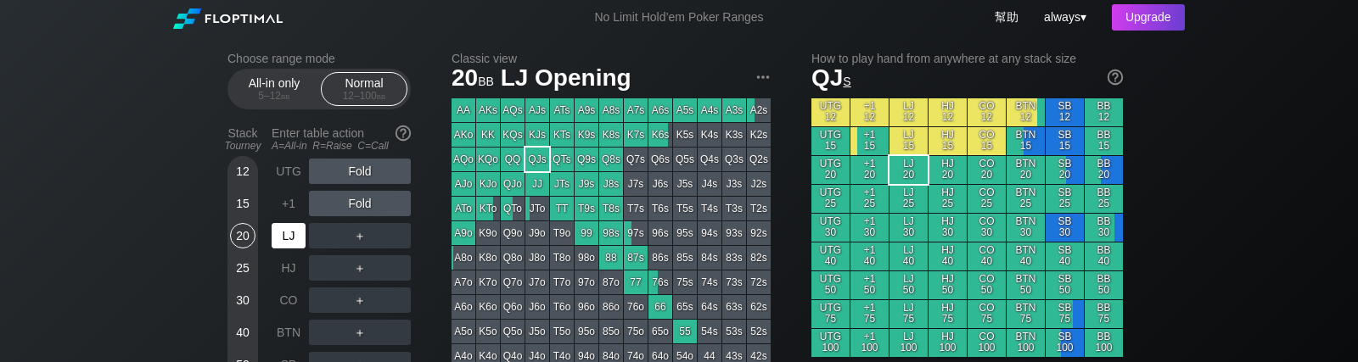
click at [286, 228] on div "LJ" at bounding box center [289, 235] width 34 height 25
click at [289, 251] on div "LJ" at bounding box center [290, 236] width 37 height 32
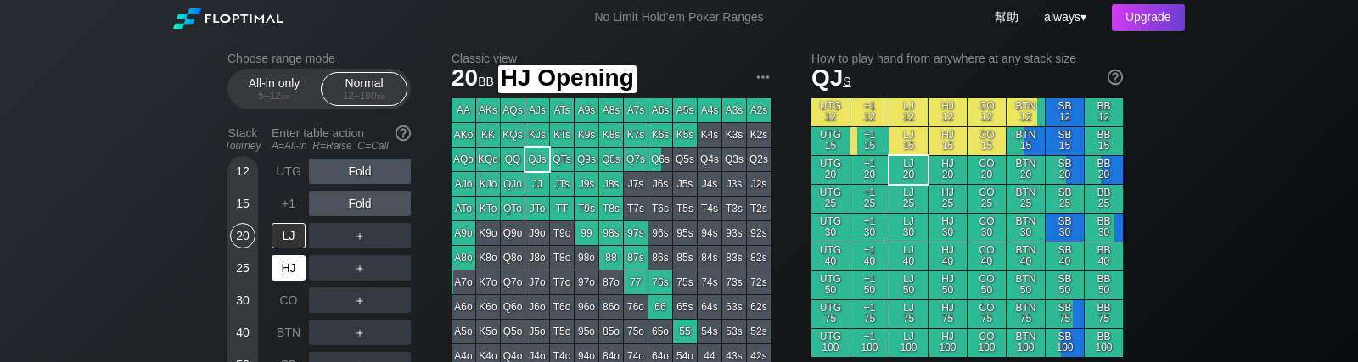
click at [289, 261] on div "HJ" at bounding box center [289, 267] width 34 height 25
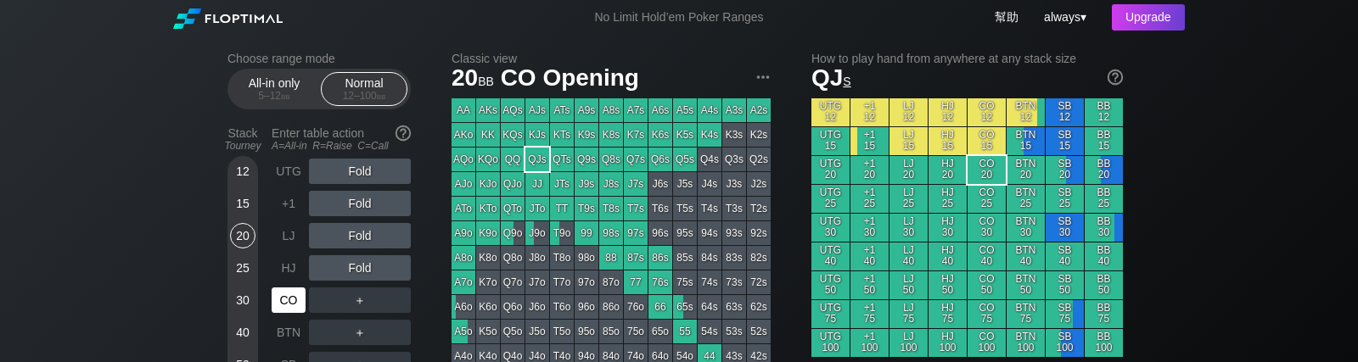
click at [291, 294] on div "CO" at bounding box center [289, 300] width 34 height 25
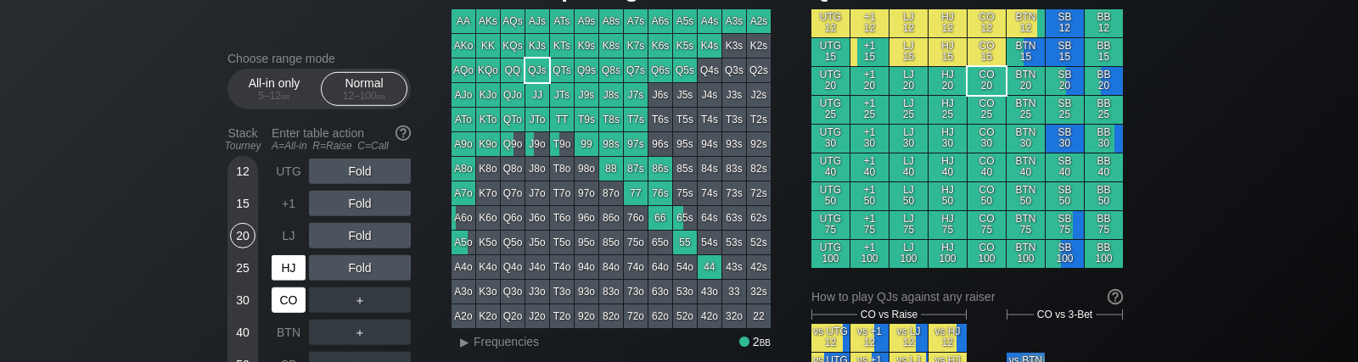
scroll to position [107, 0]
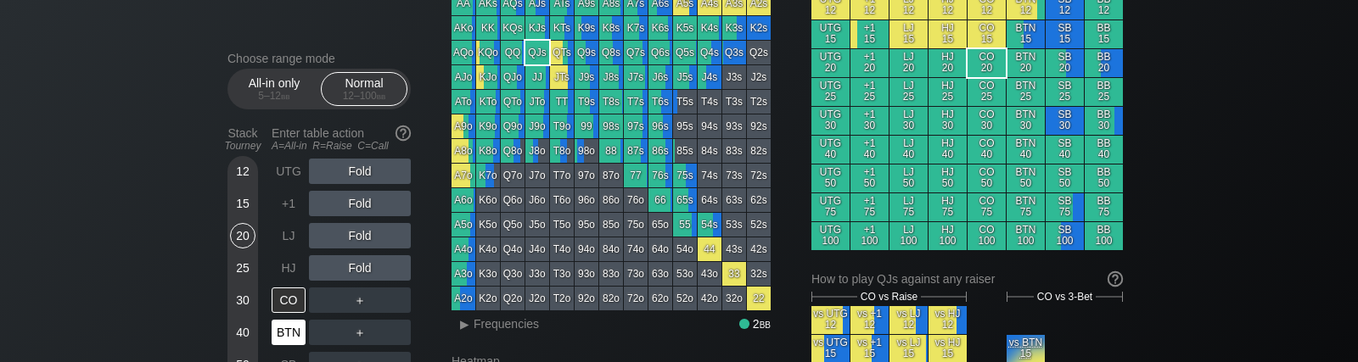
click at [299, 323] on div "BTN" at bounding box center [289, 332] width 34 height 25
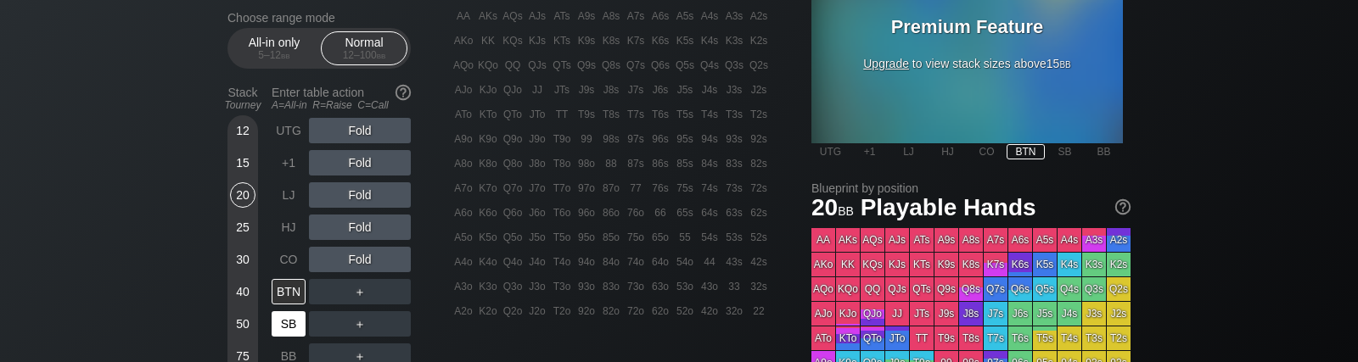
scroll to position [535, 0]
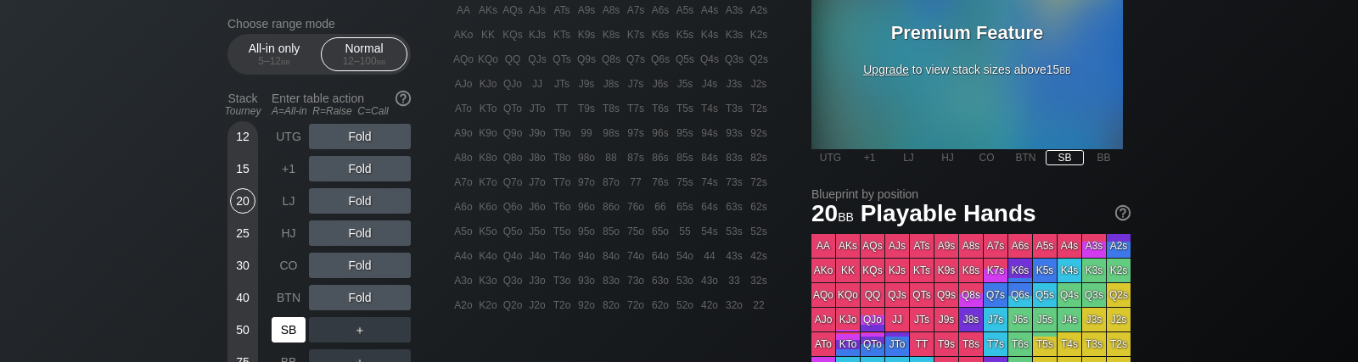
click at [290, 321] on div "SB" at bounding box center [289, 329] width 34 height 25
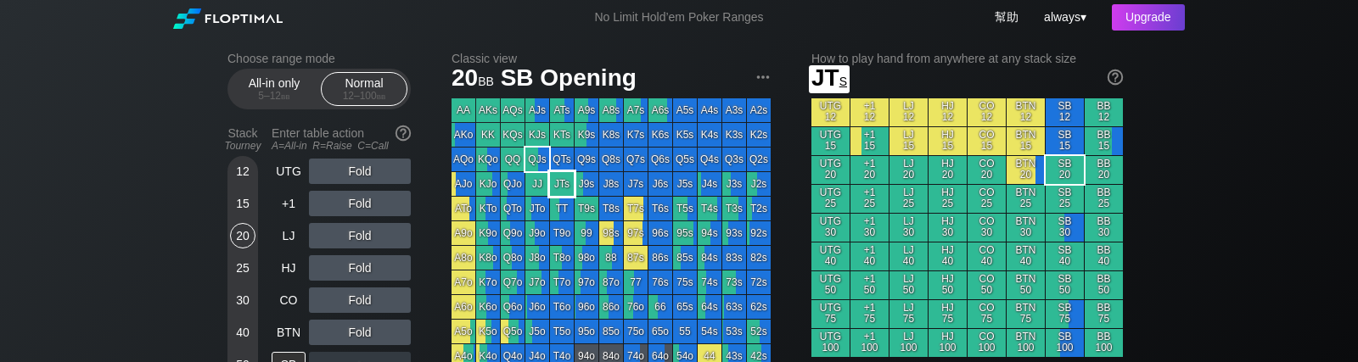
click at [566, 192] on div "JTs" at bounding box center [562, 184] width 24 height 24
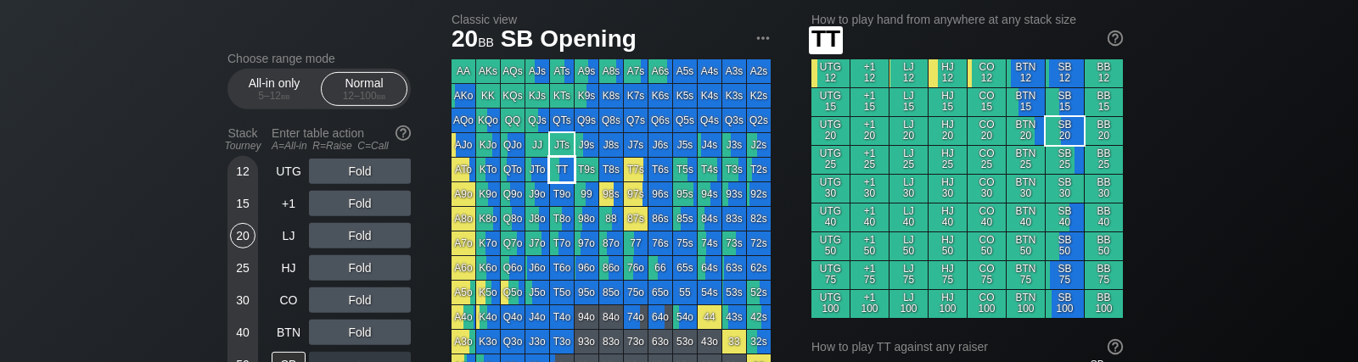
scroll to position [107, 0]
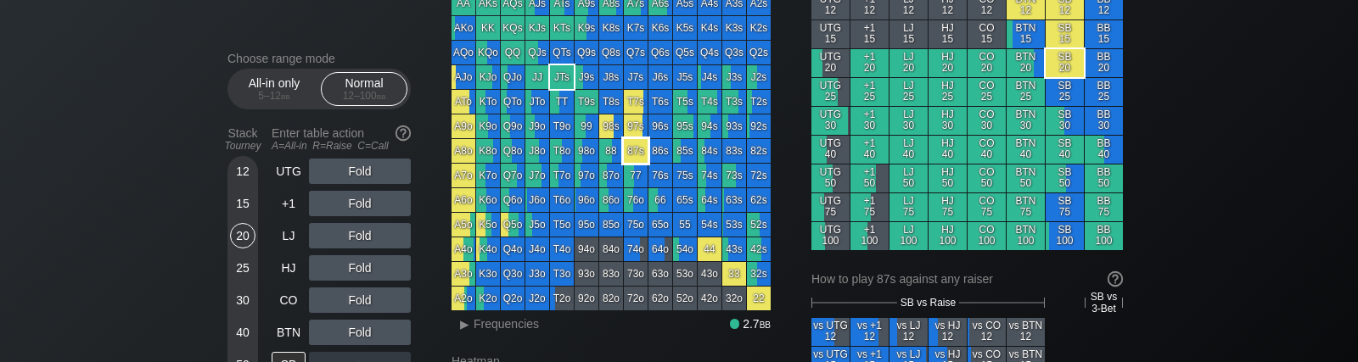
click at [641, 154] on div "87s" at bounding box center [636, 151] width 24 height 24
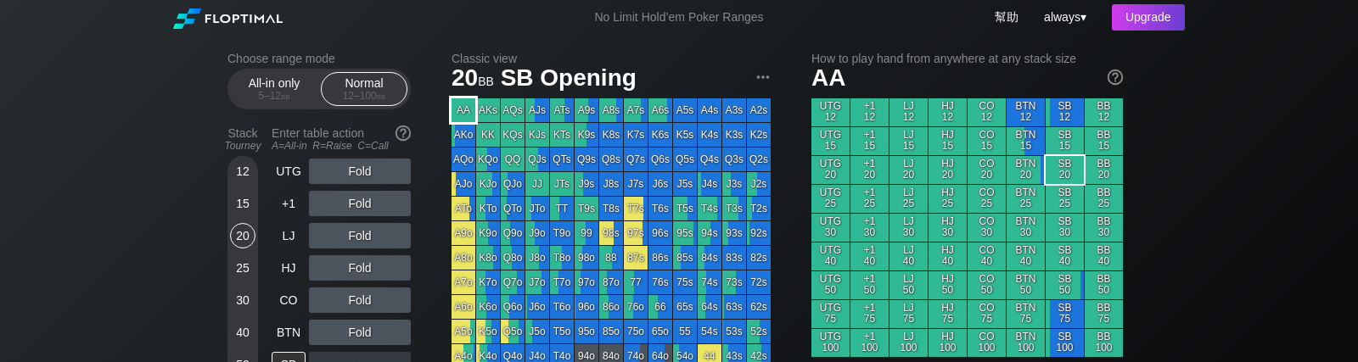
click at [473, 110] on div "AA" at bounding box center [464, 110] width 24 height 24
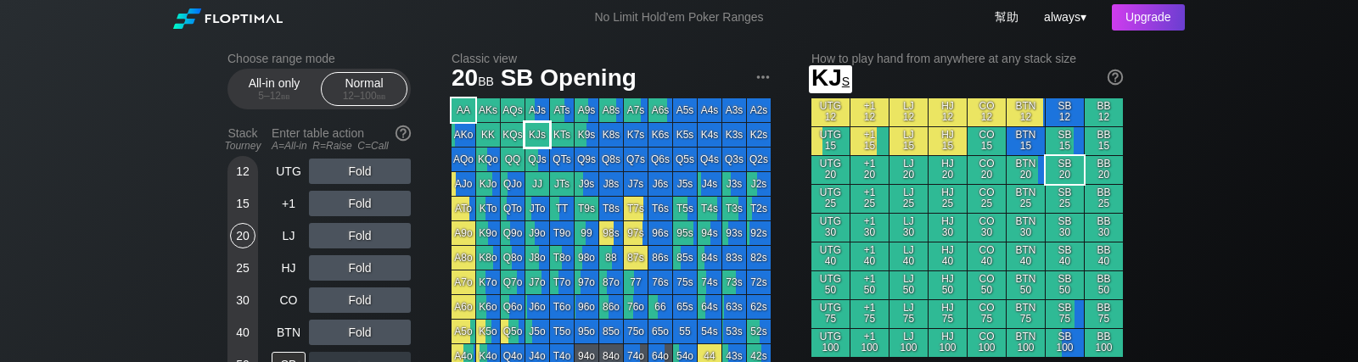
click at [538, 134] on div "KJs" at bounding box center [537, 135] width 24 height 24
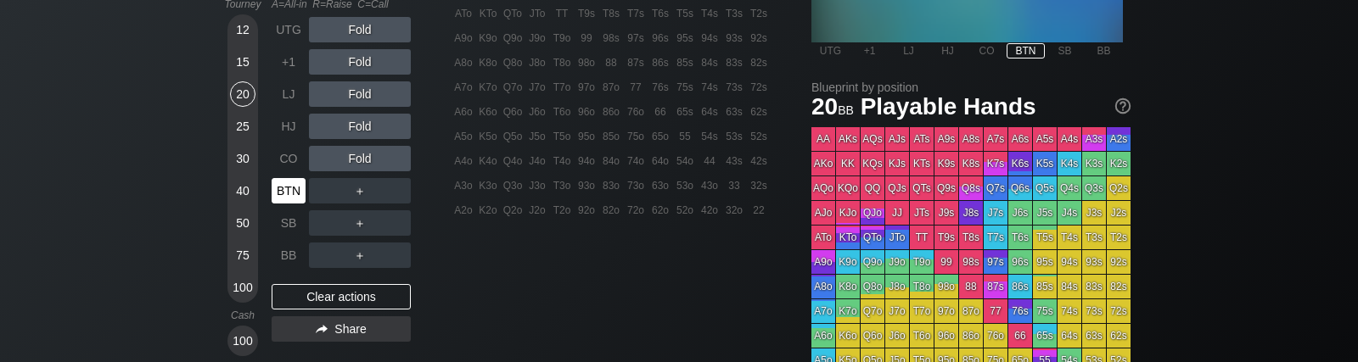
click at [294, 190] on div "BTN" at bounding box center [289, 190] width 34 height 25
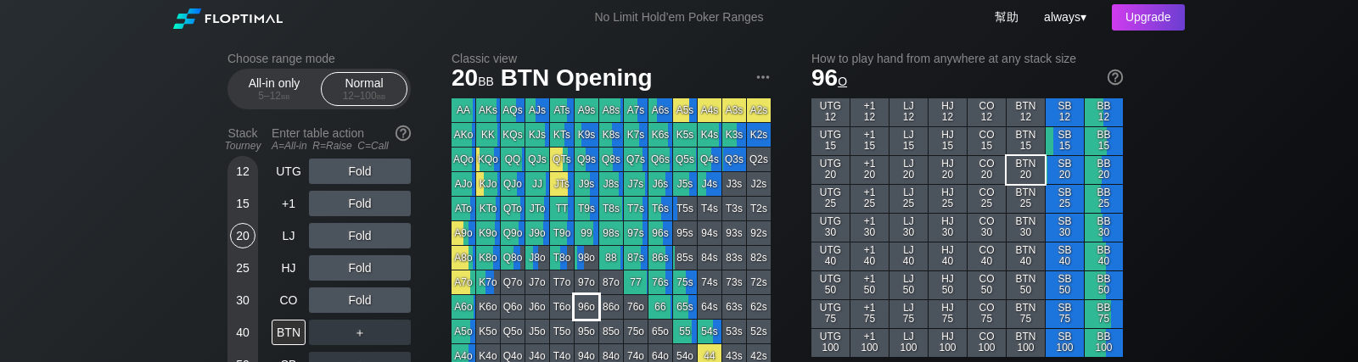
click at [587, 308] on div "96o" at bounding box center [587, 307] width 24 height 24
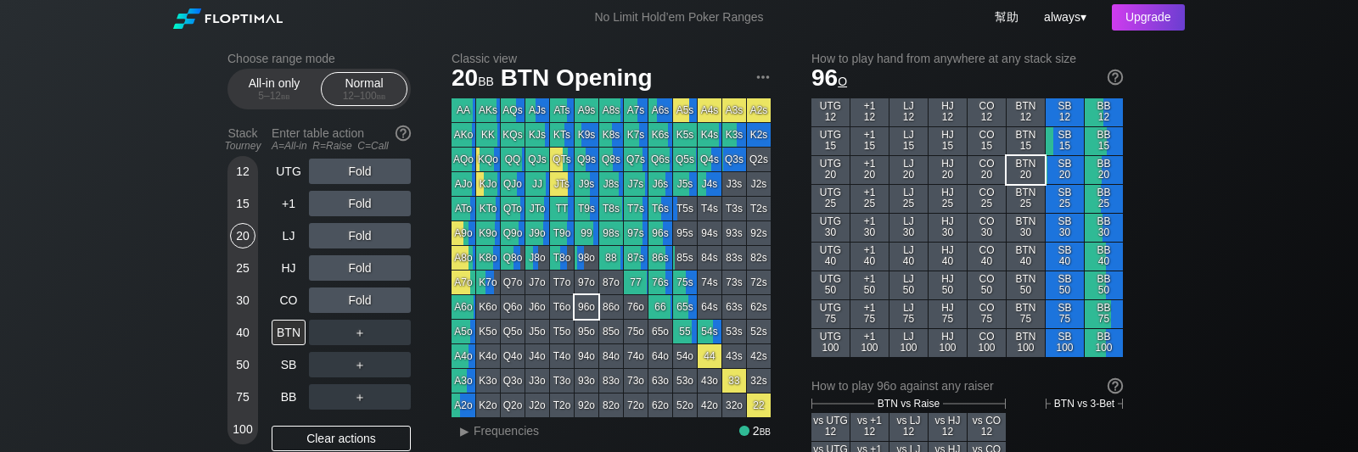
click at [244, 230] on div "20" at bounding box center [242, 235] width 25 height 25
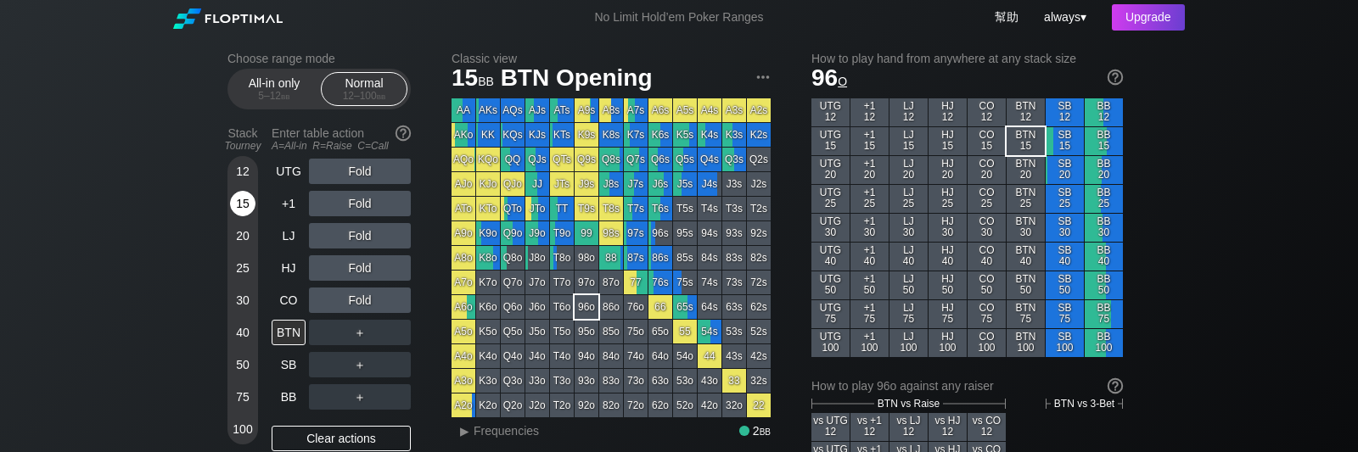
click at [244, 211] on div "15" at bounding box center [242, 203] width 25 height 25
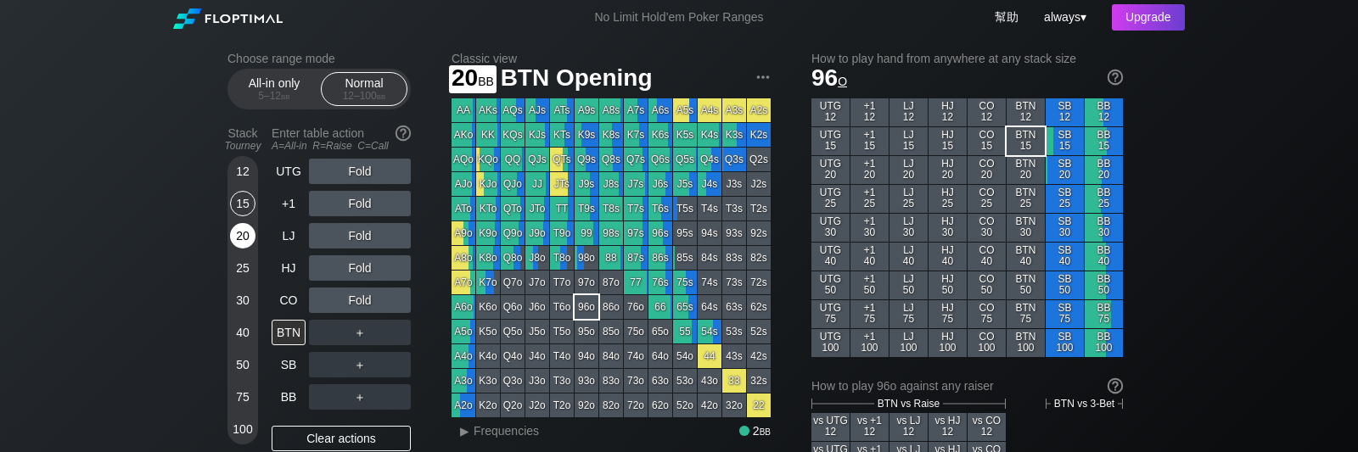
click at [240, 233] on div "20" at bounding box center [242, 235] width 25 height 25
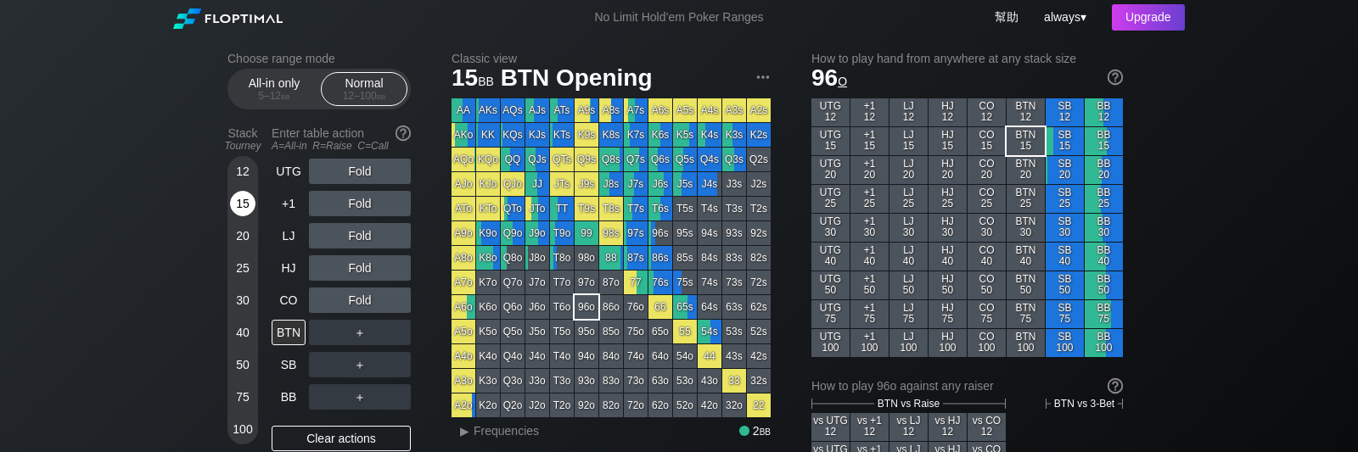
click at [244, 192] on div "15" at bounding box center [242, 203] width 25 height 25
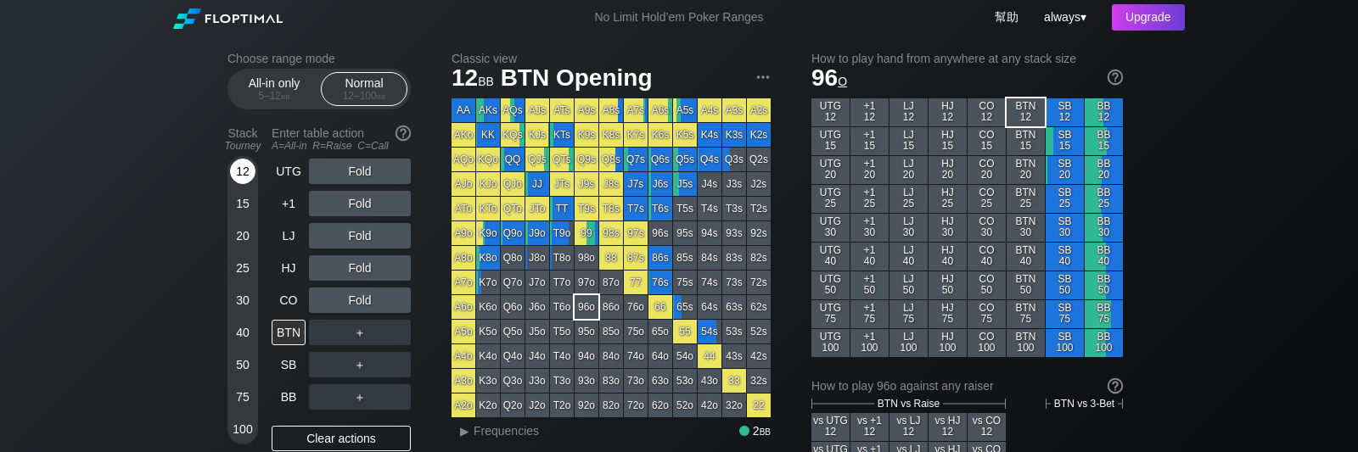
click at [245, 174] on div "12" at bounding box center [242, 171] width 25 height 25
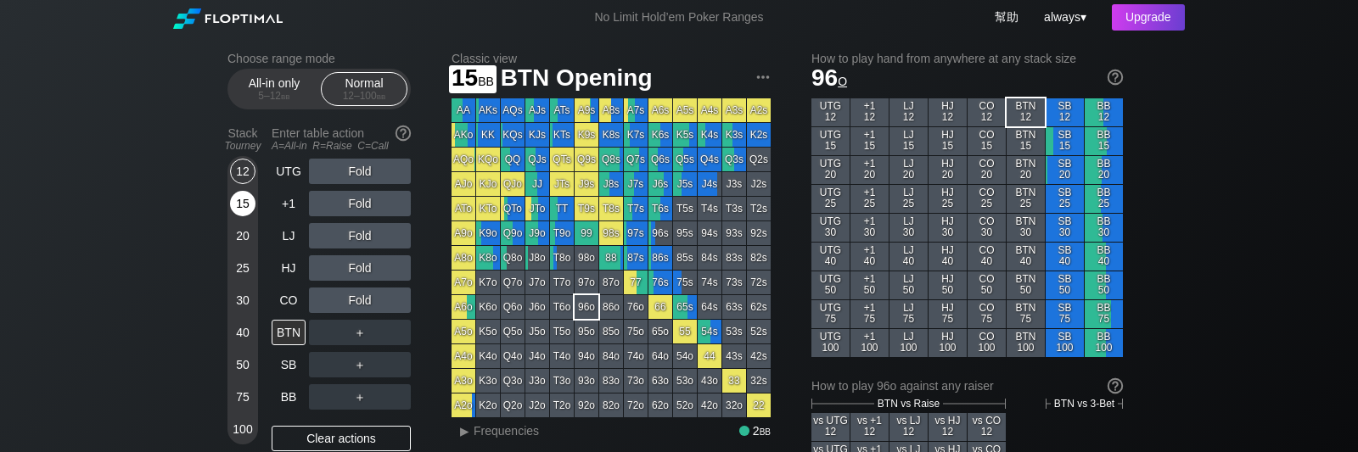
click at [245, 200] on div "15" at bounding box center [242, 203] width 25 height 25
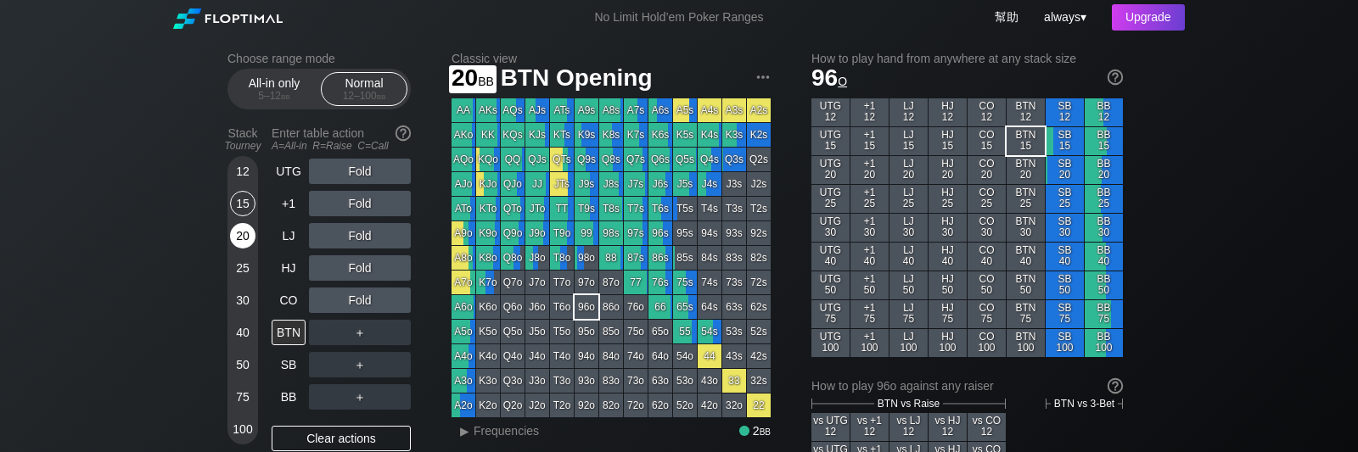
click at [246, 233] on div "20" at bounding box center [242, 235] width 25 height 25
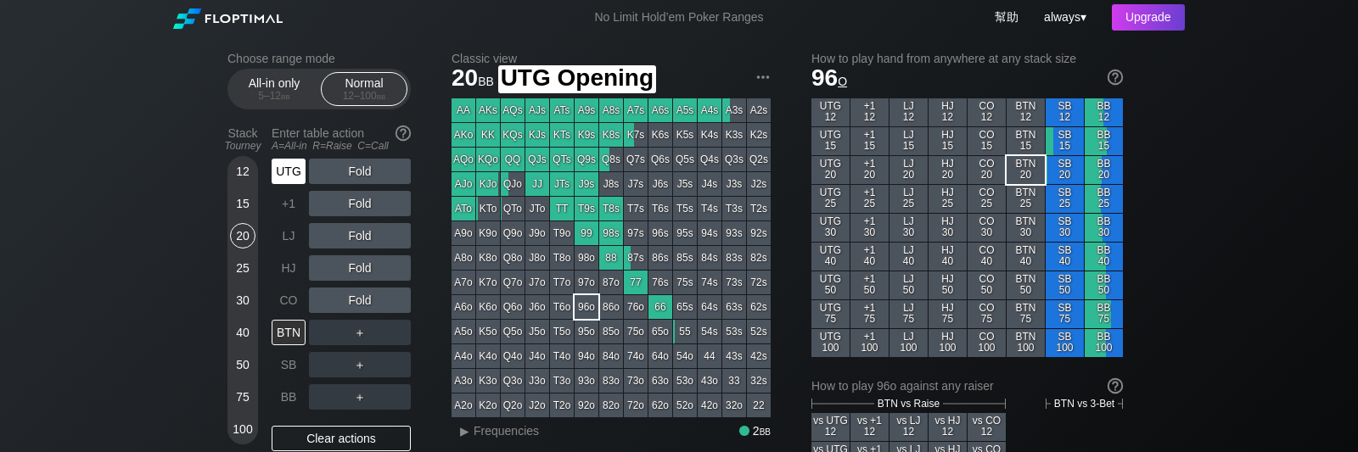
click at [291, 175] on div "UTG" at bounding box center [289, 171] width 34 height 25
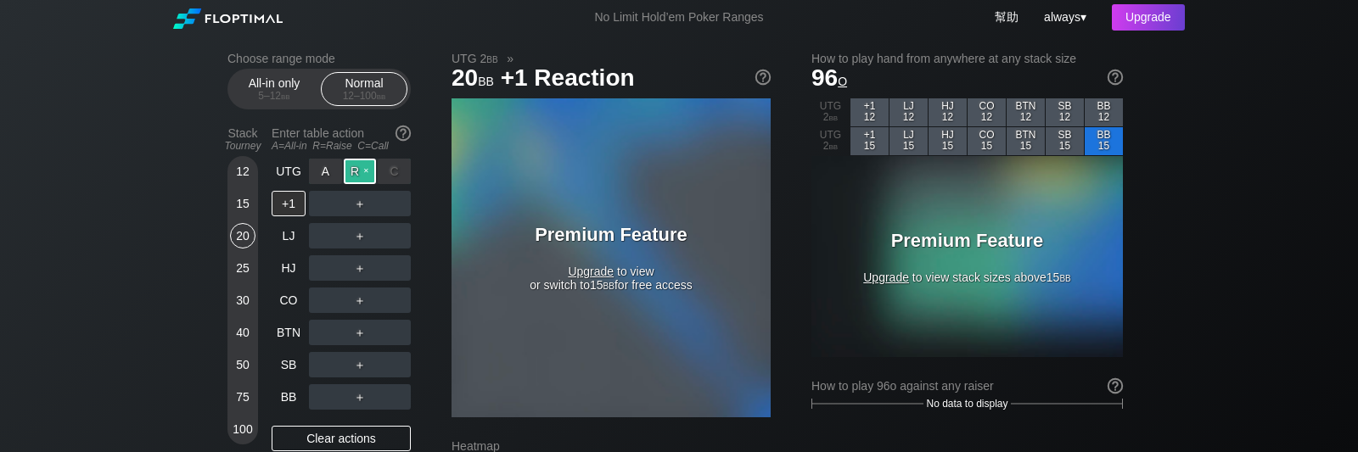
click at [353, 171] on div "R ✕" at bounding box center [360, 171] width 33 height 25
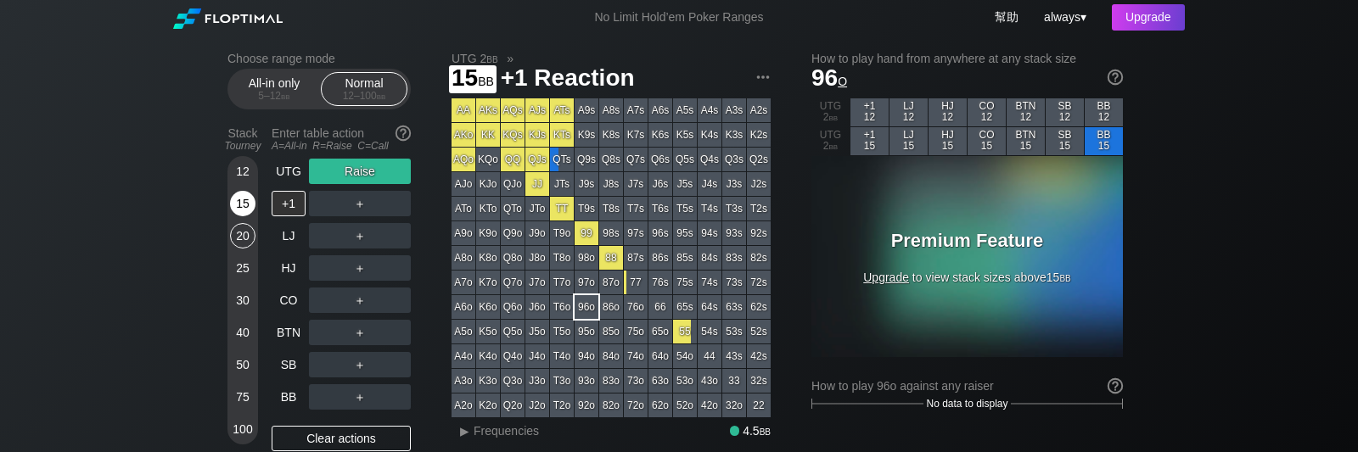
click at [250, 205] on div "15" at bounding box center [242, 203] width 25 height 25
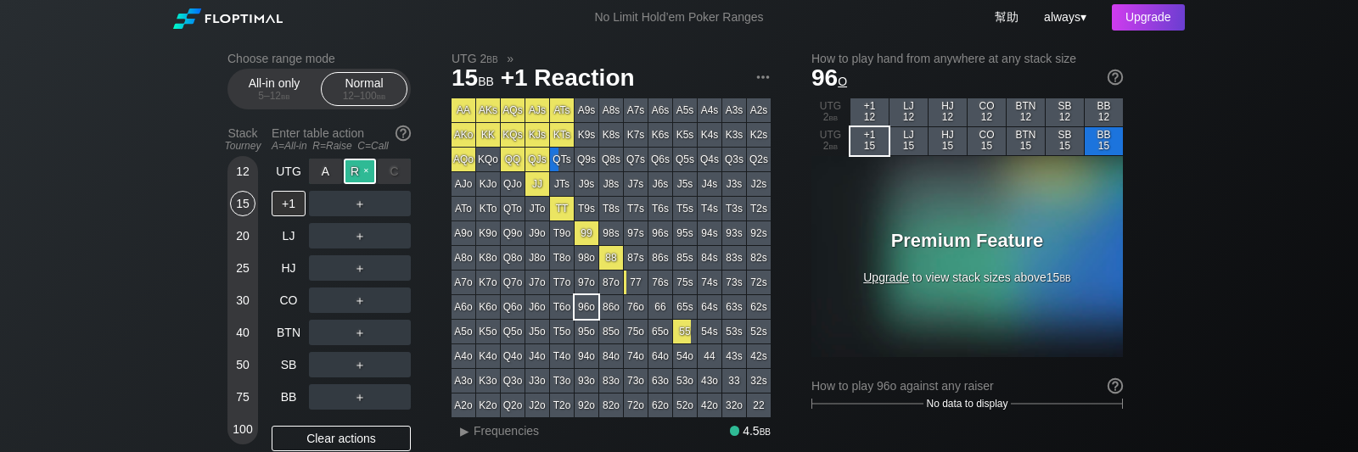
click at [361, 168] on div "R ✕" at bounding box center [360, 171] width 33 height 25
click at [367, 171] on div "R ✕" at bounding box center [360, 171] width 33 height 25
click at [387, 202] on div "C ✕" at bounding box center [394, 203] width 33 height 25
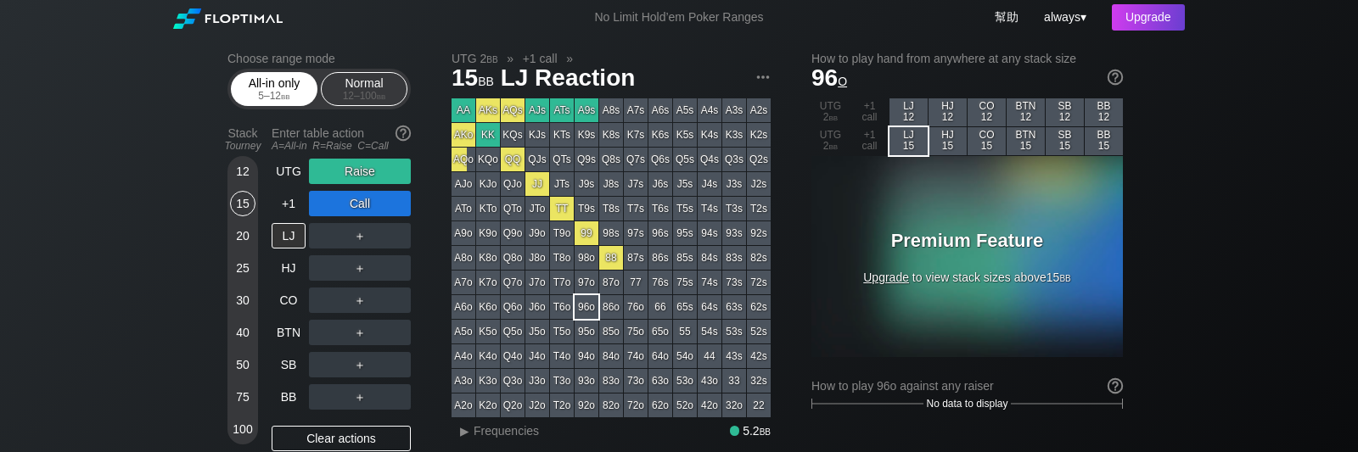
click at [295, 88] on div "All-in only 5 – 12 bb" at bounding box center [274, 89] width 78 height 32
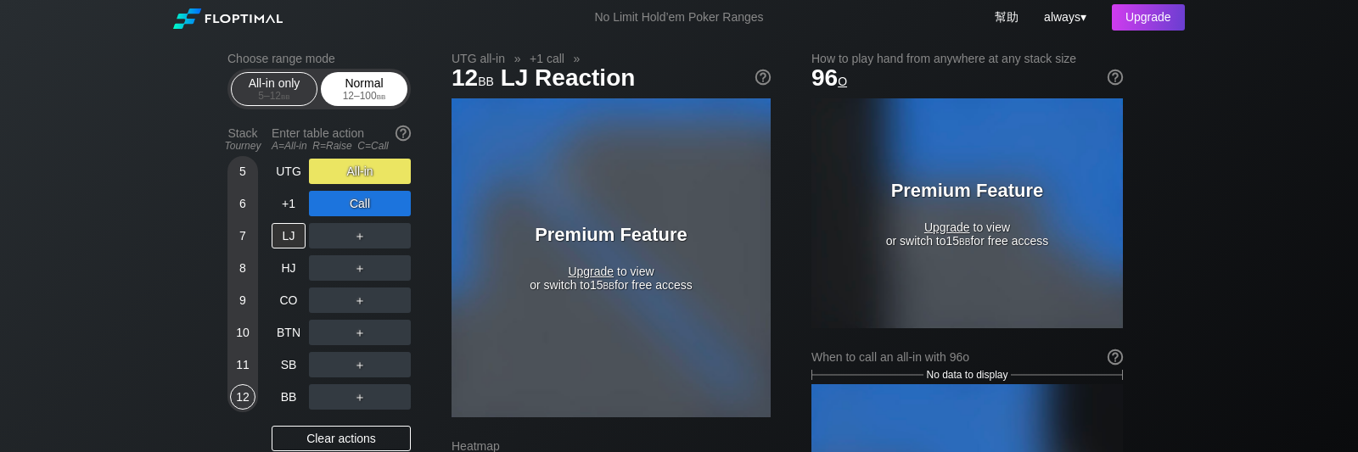
click at [357, 91] on div "12 – 100 bb" at bounding box center [363, 96] width 71 height 12
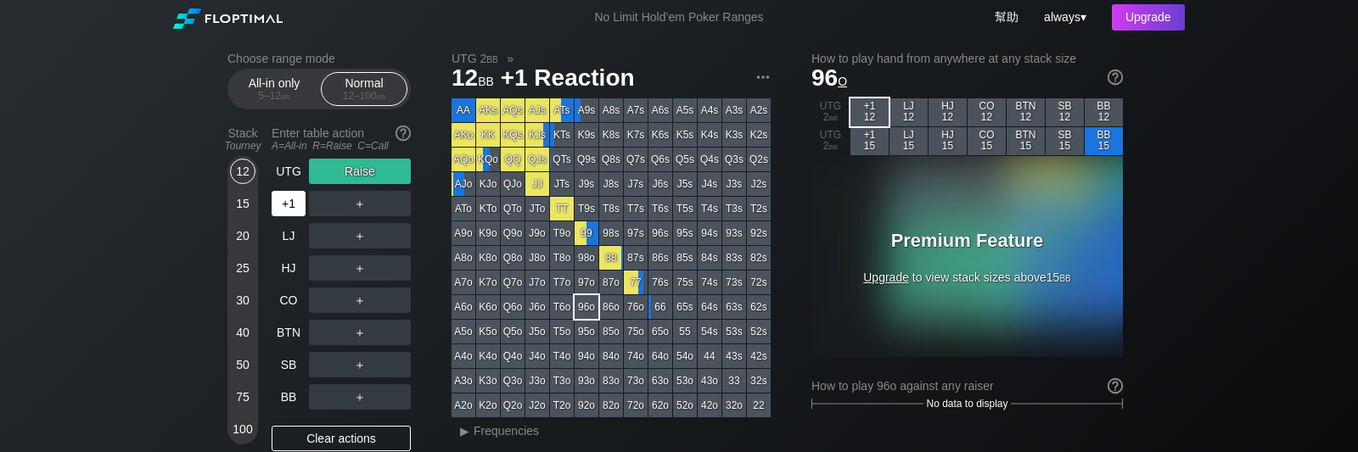
click at [290, 207] on div "+1" at bounding box center [289, 203] width 34 height 25
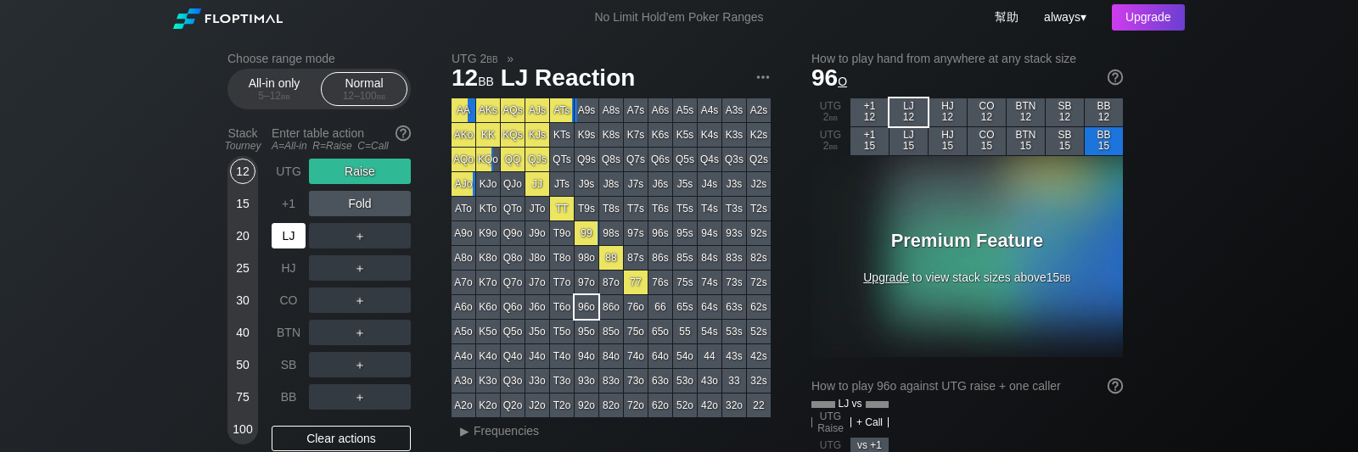
click at [283, 227] on div "LJ" at bounding box center [289, 235] width 34 height 25
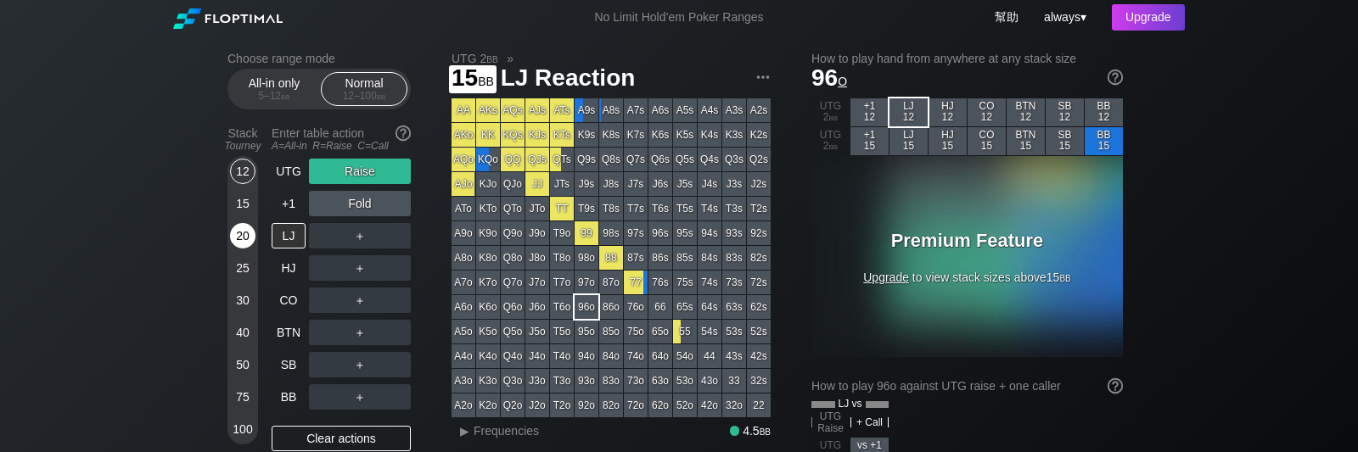
click at [245, 230] on div "20" at bounding box center [242, 235] width 25 height 25
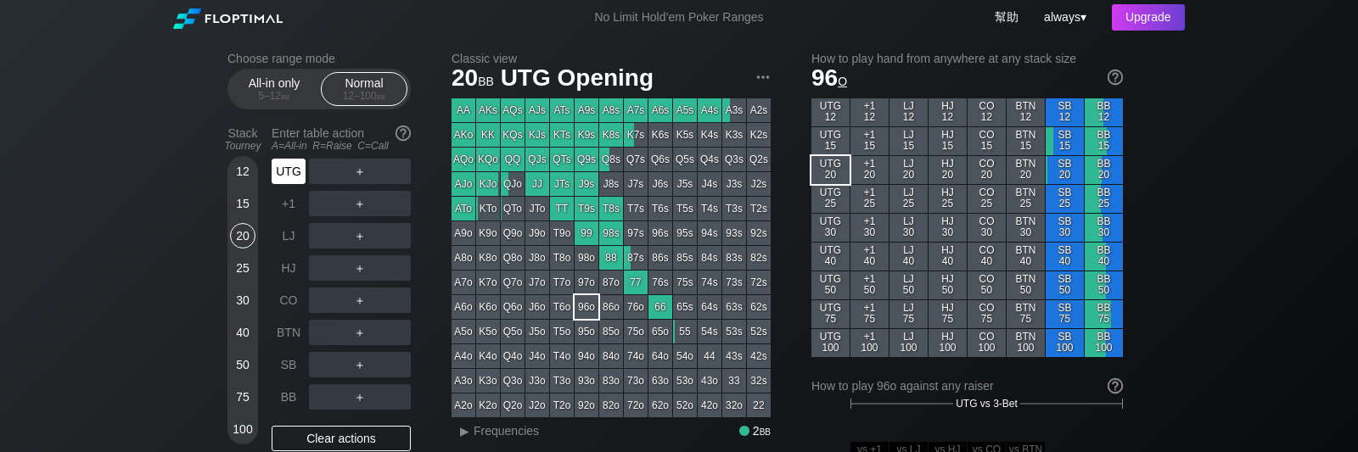
click at [288, 173] on div "UTG" at bounding box center [289, 171] width 34 height 25
click at [255, 203] on div "12 15 20 25 30 40 50 75 100" at bounding box center [242, 300] width 31 height 289
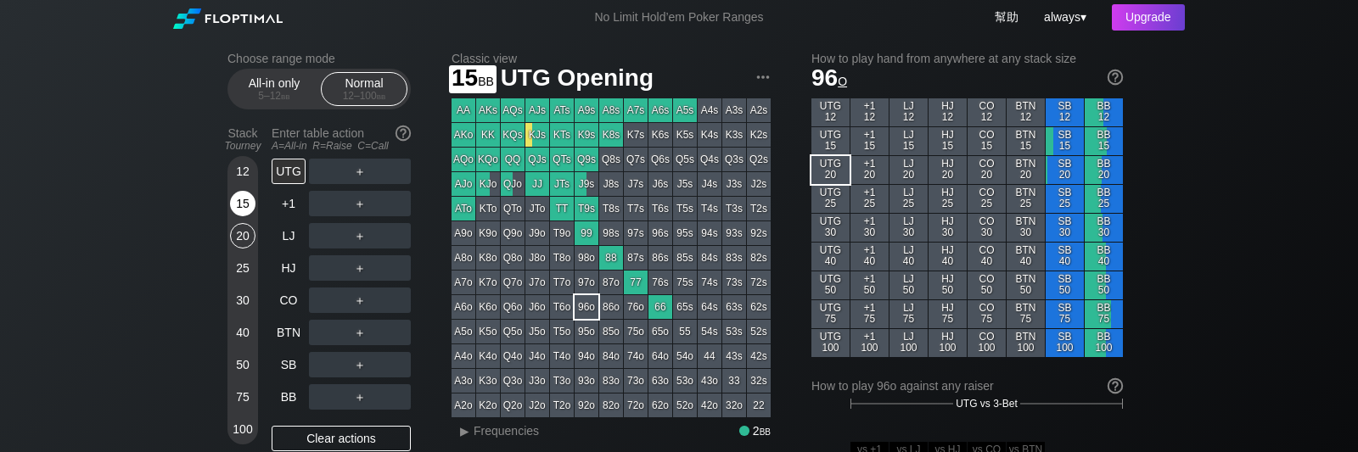
click at [247, 205] on div "15" at bounding box center [242, 203] width 25 height 25
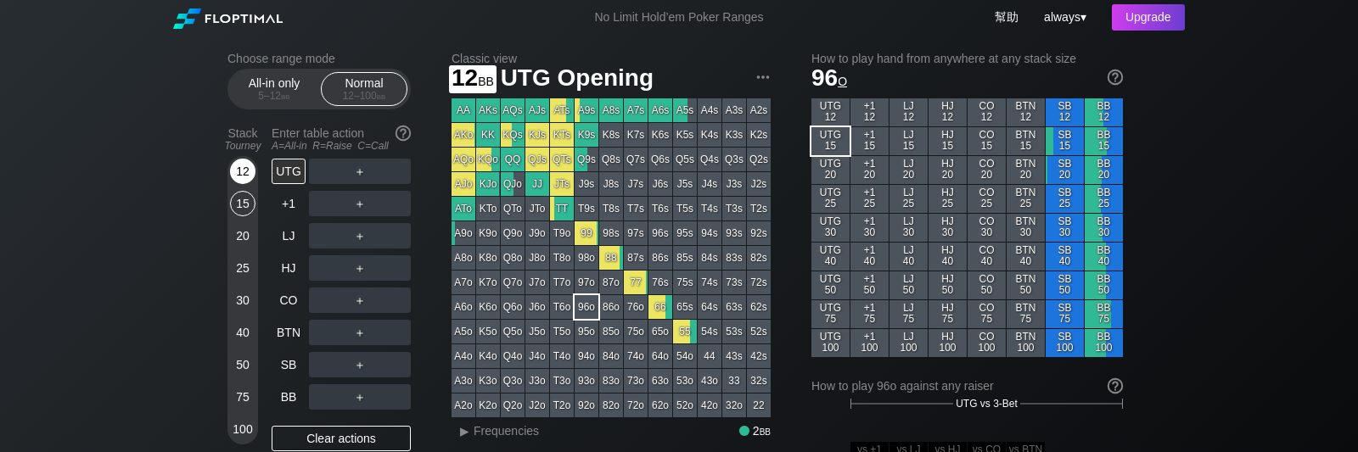
click at [252, 177] on div "12" at bounding box center [242, 171] width 25 height 25
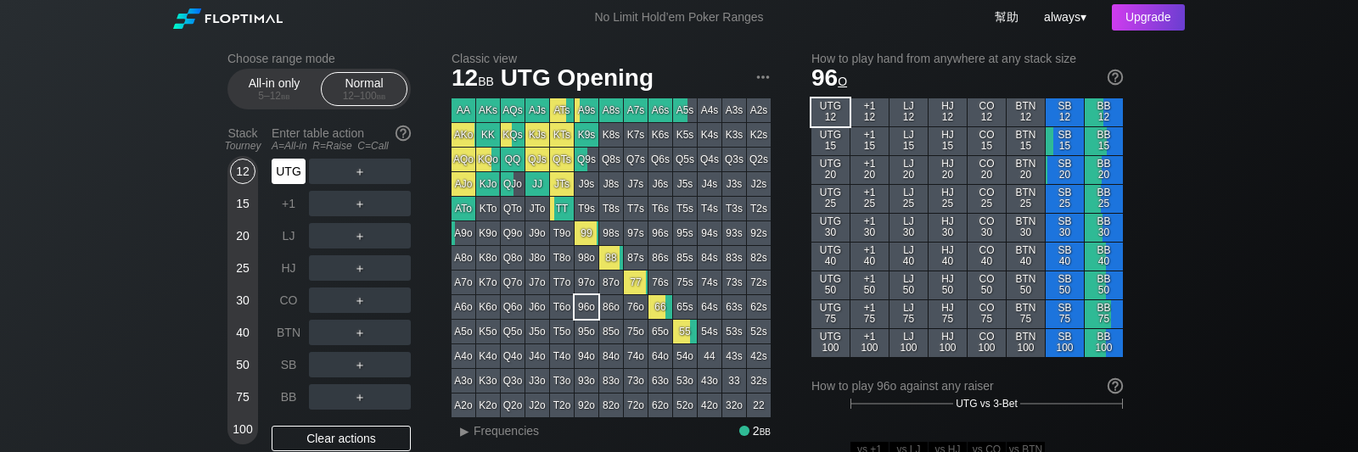
click at [295, 177] on div "UTG" at bounding box center [289, 171] width 34 height 25
click at [284, 178] on div "UTG" at bounding box center [289, 171] width 34 height 25
click at [686, 331] on div "55" at bounding box center [685, 332] width 24 height 24
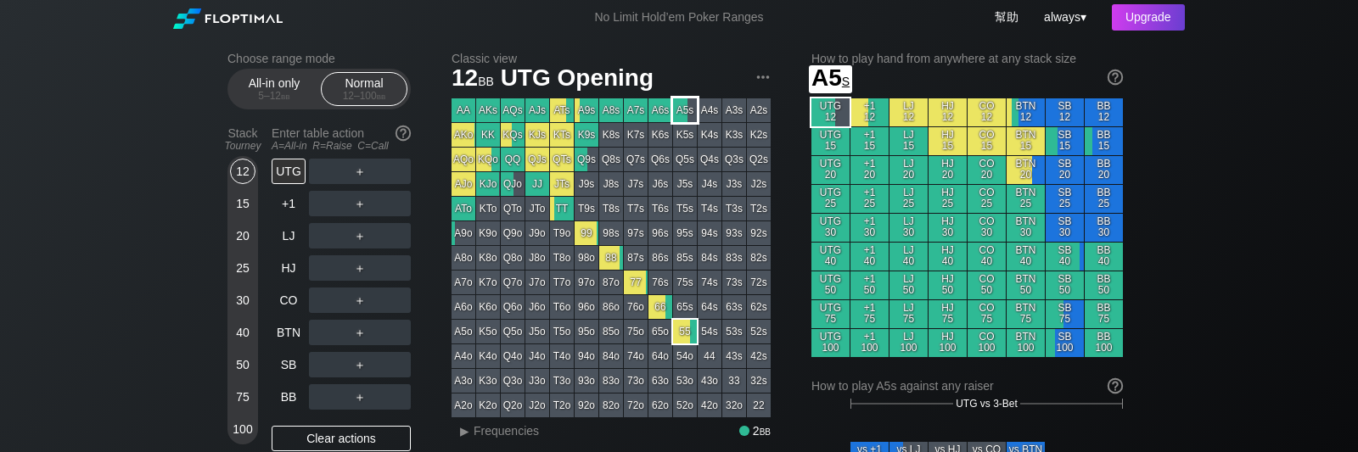
click at [684, 109] on div "A5s" at bounding box center [685, 110] width 24 height 24
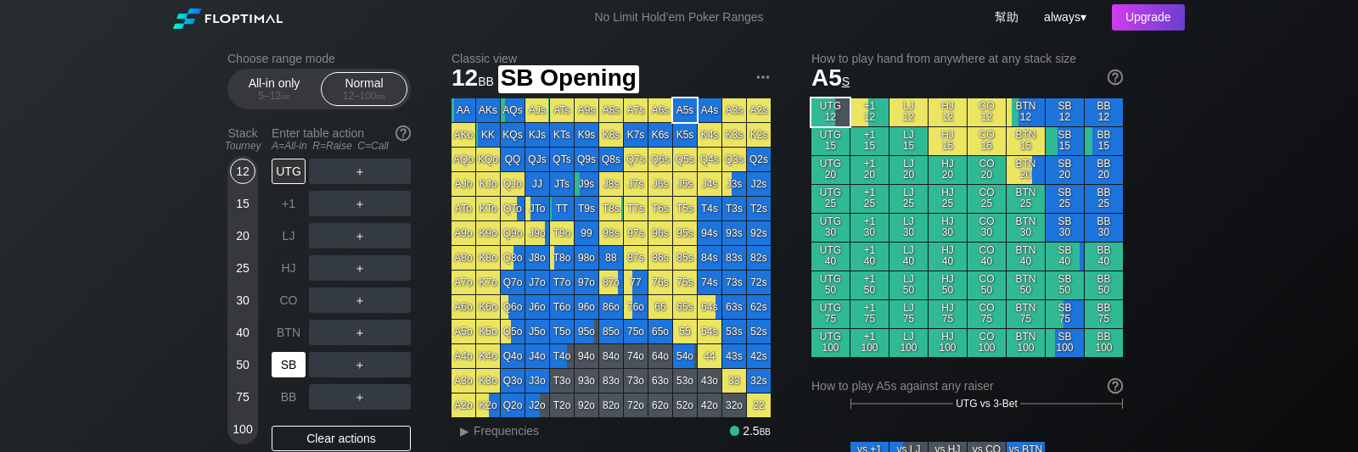
click at [288, 373] on div "SB" at bounding box center [289, 364] width 34 height 25
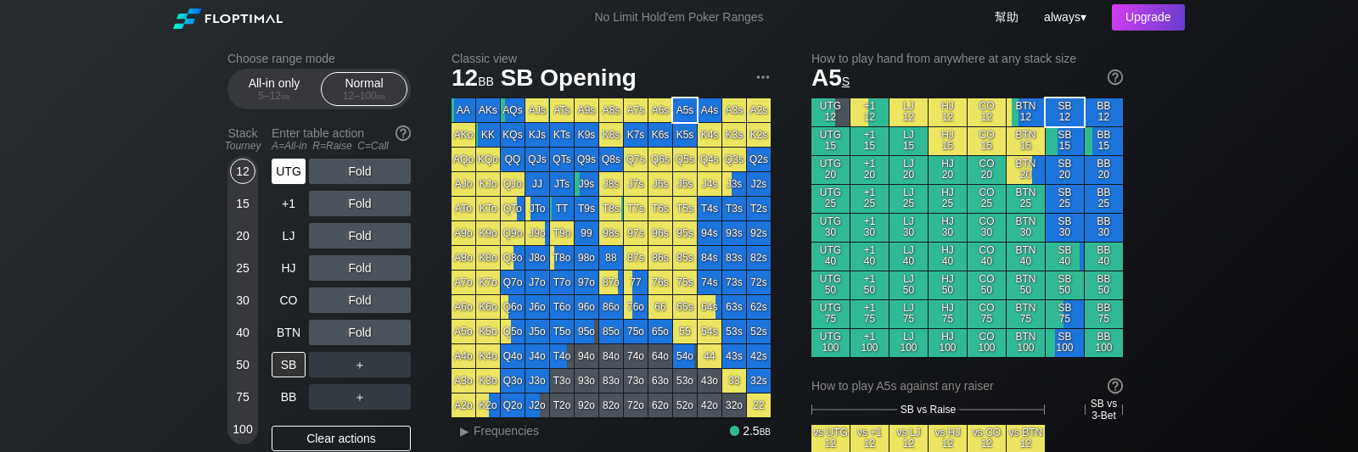
click at [292, 163] on div "UTG" at bounding box center [289, 171] width 34 height 25
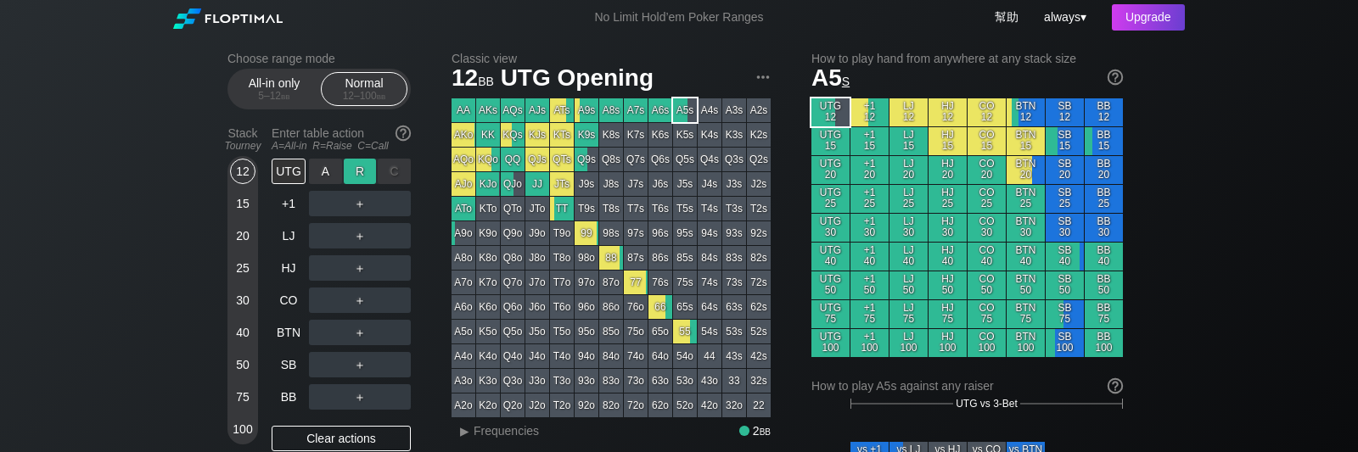
click at [360, 171] on div "R ✕" at bounding box center [360, 171] width 33 height 25
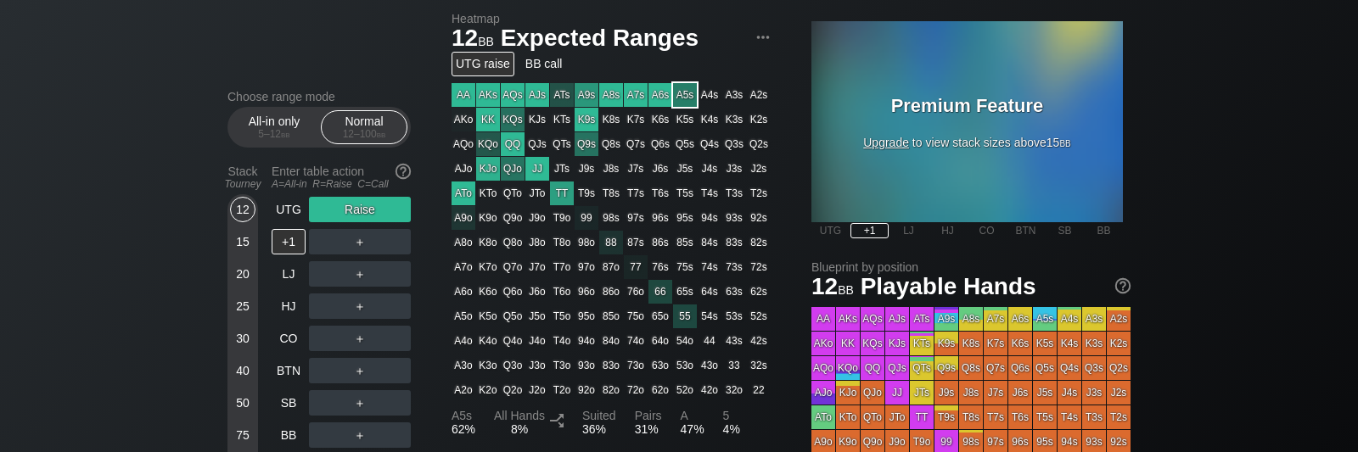
scroll to position [394, 0]
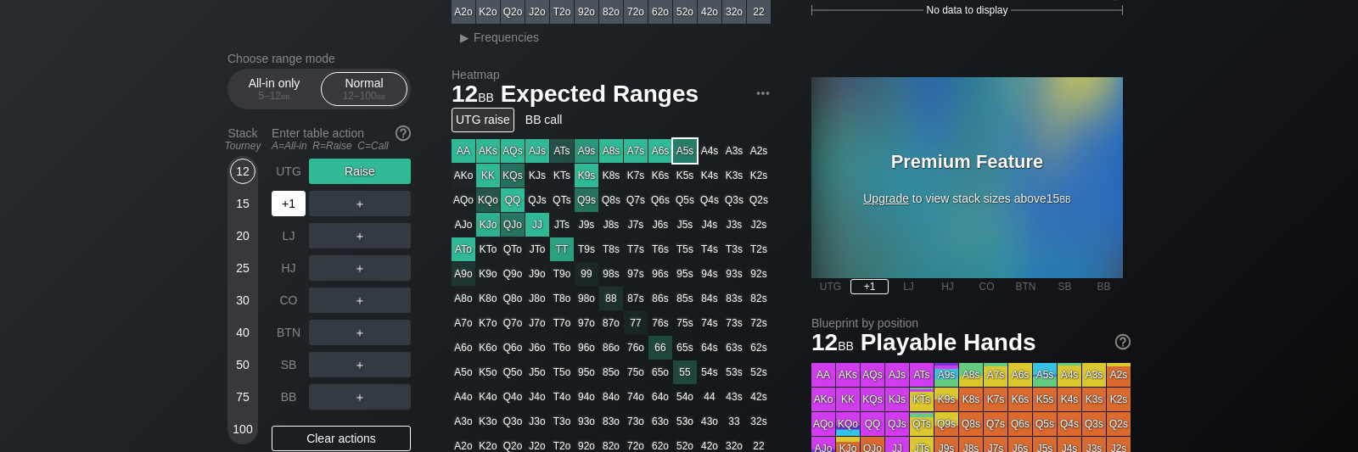
click at [284, 211] on div "+1" at bounding box center [289, 203] width 34 height 25
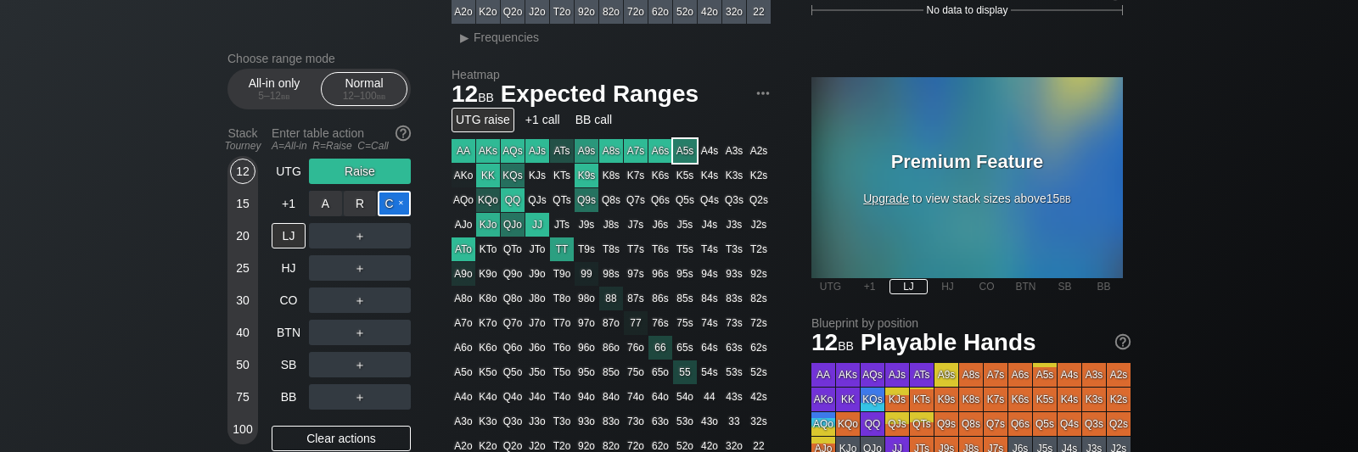
click at [392, 200] on div "C ✕" at bounding box center [394, 203] width 33 height 25
click at [355, 171] on div "Raise" at bounding box center [360, 171] width 102 height 25
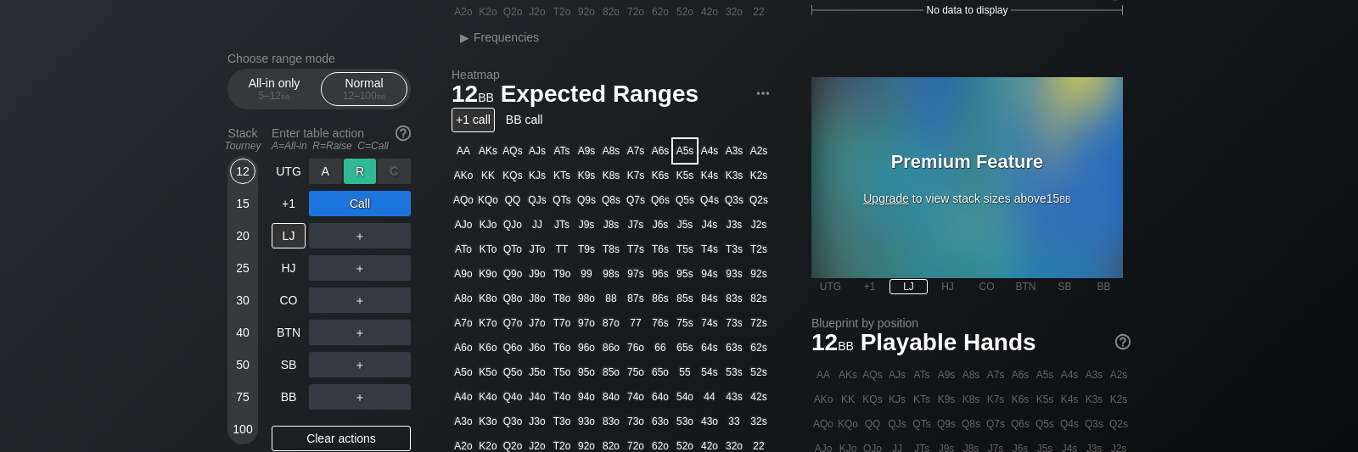
click at [368, 171] on div "R ✕" at bounding box center [360, 171] width 33 height 25
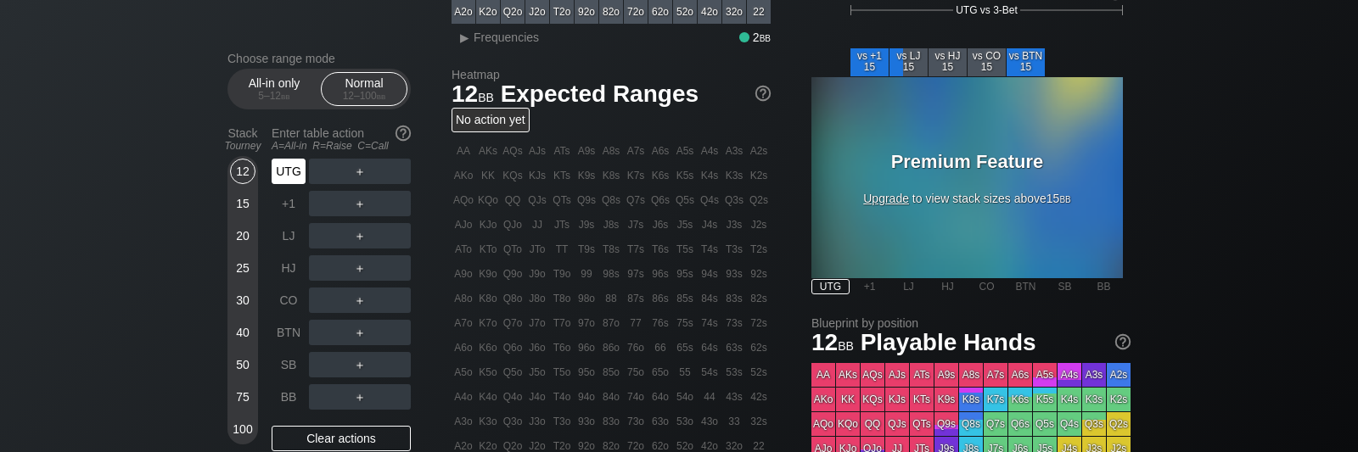
click at [289, 170] on div "UTG" at bounding box center [289, 171] width 34 height 25
click at [287, 202] on div "+1" at bounding box center [289, 203] width 34 height 25
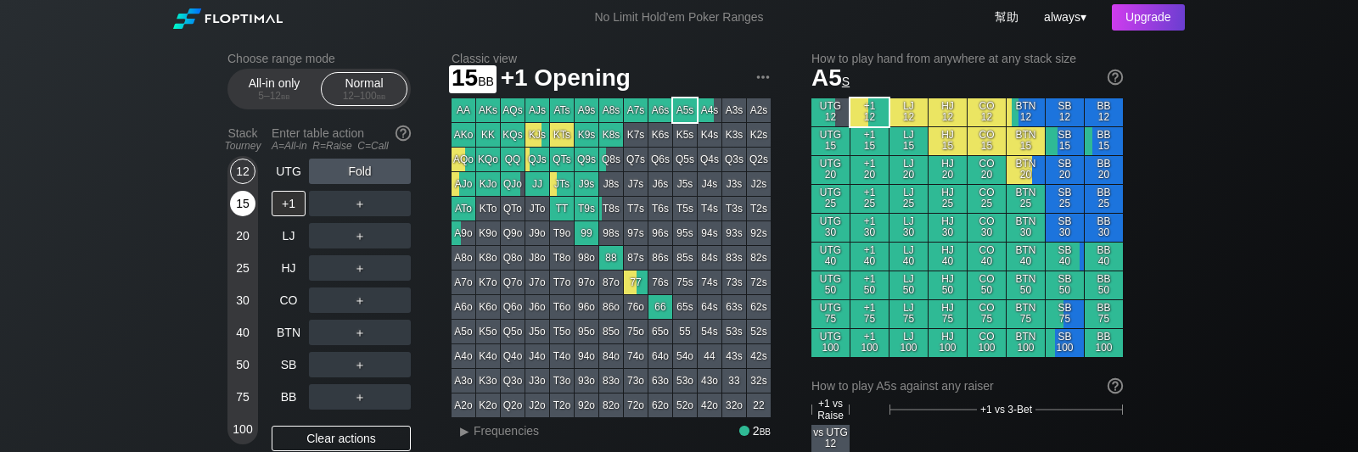
click at [241, 211] on div "15" at bounding box center [242, 203] width 25 height 25
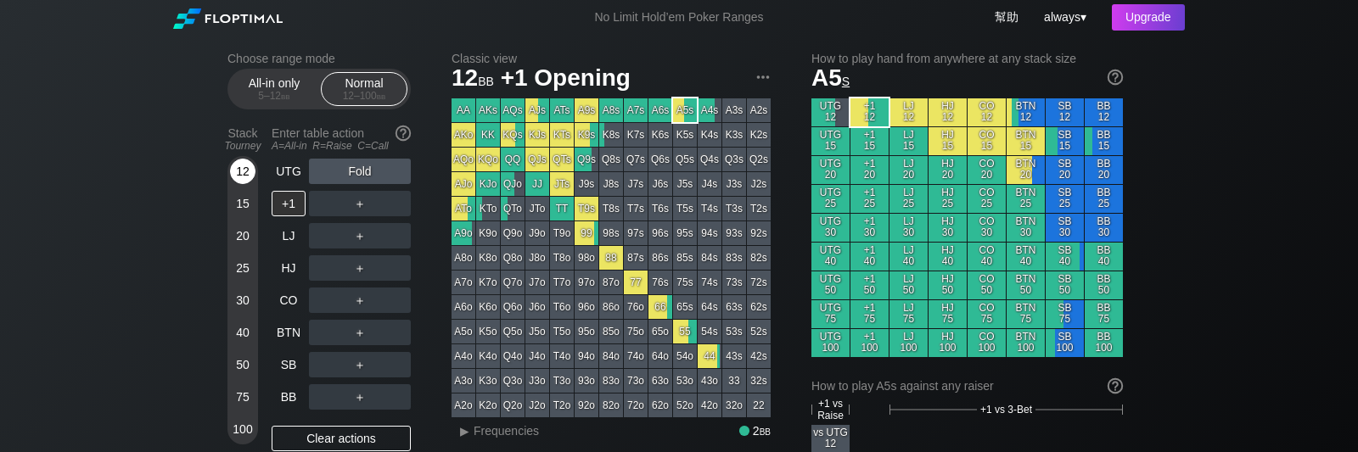
click at [239, 173] on div "12" at bounding box center [242, 171] width 25 height 25
